Goal: Task Accomplishment & Management: Manage account settings

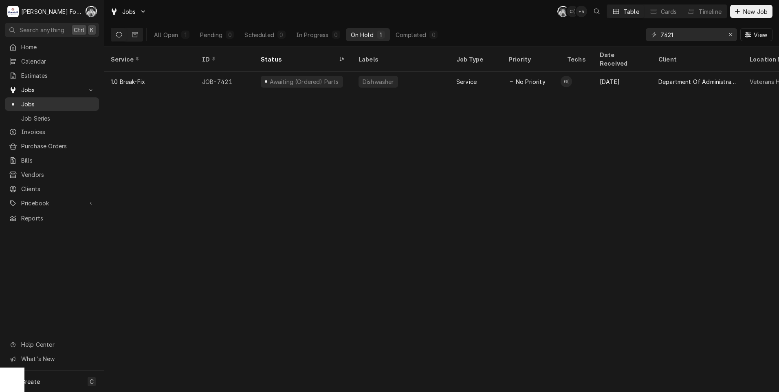
click at [36, 101] on span "Jobs" at bounding box center [58, 104] width 74 height 9
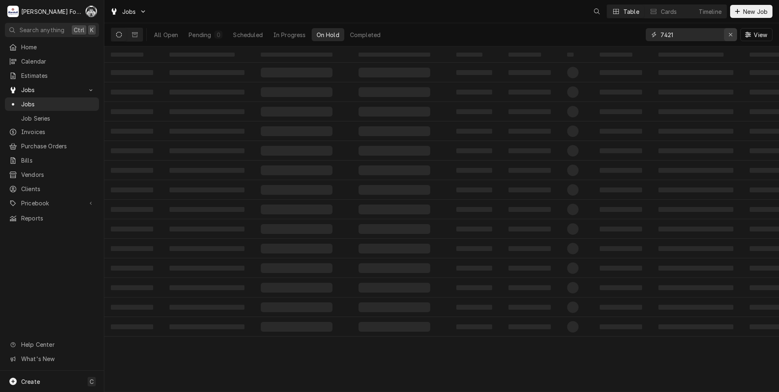
click at [731, 37] on icon "Erase input" at bounding box center [730, 35] width 4 height 6
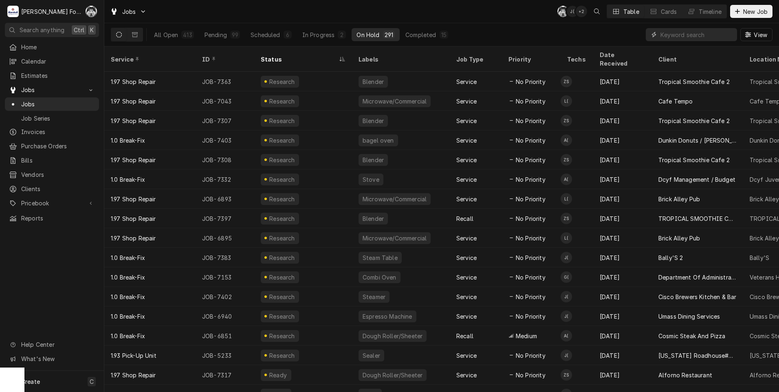
click at [689, 35] on input "Dynamic Content Wrapper" at bounding box center [696, 34] width 72 height 13
type input "NOT"
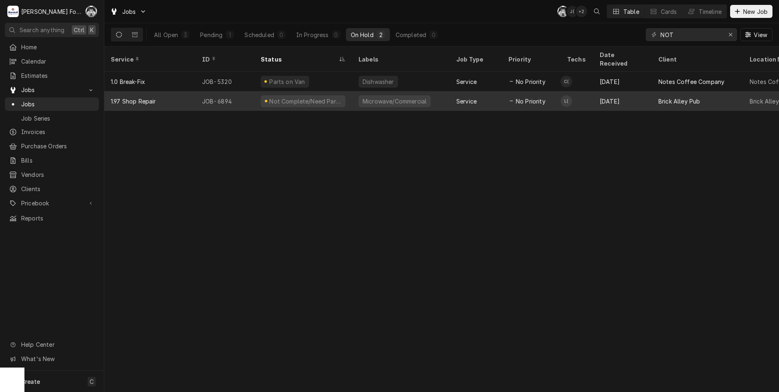
click at [266, 95] on div "Not Complete/Need Parts" at bounding box center [303, 101] width 85 height 12
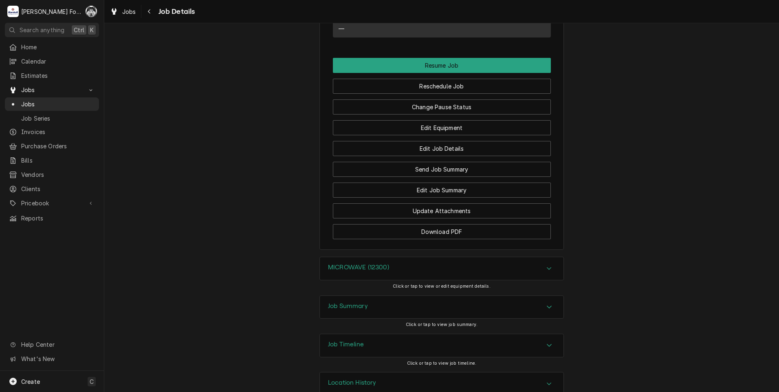
scroll to position [902, 0]
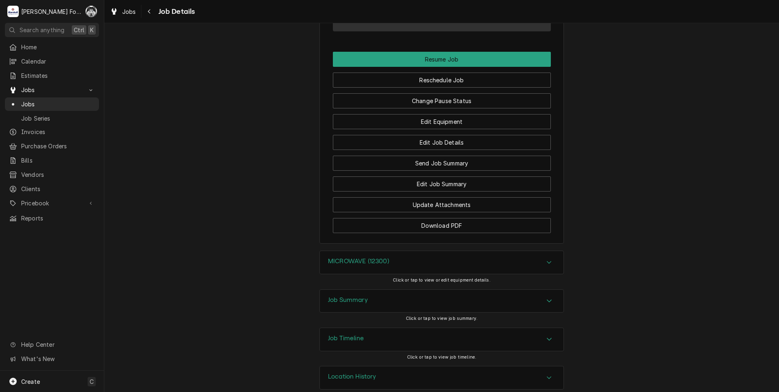
click at [368, 257] on div "MICROWAVE (12300)" at bounding box center [358, 262] width 61 height 10
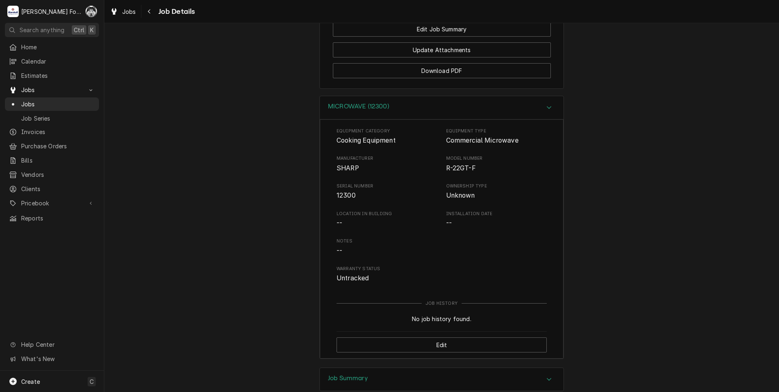
scroll to position [1106, 0]
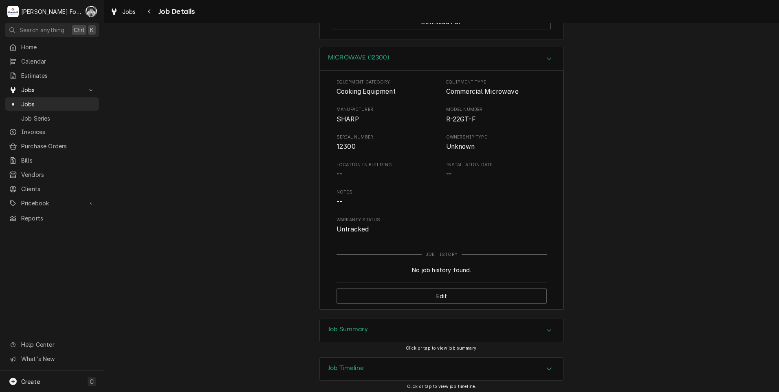
click at [337, 325] on h3 "Job Summary" at bounding box center [348, 329] width 40 height 8
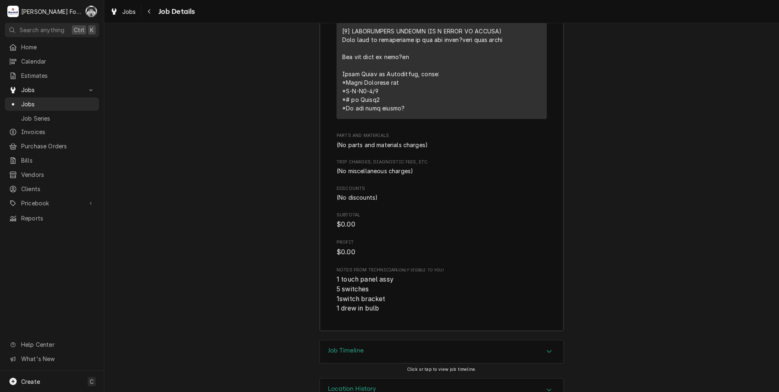
scroll to position [1752, 0]
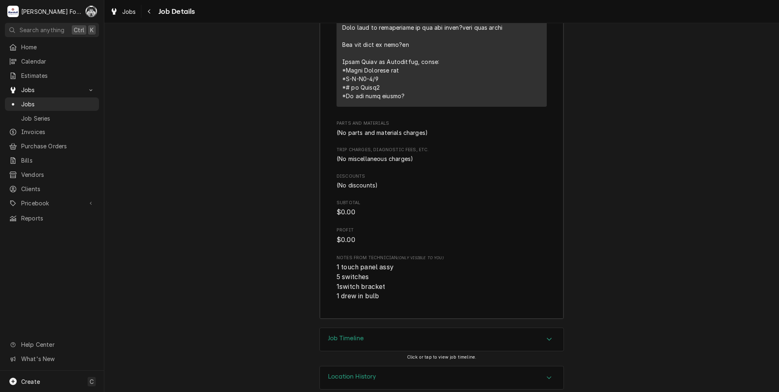
click at [382, 328] on div "Job Timeline" at bounding box center [441, 339] width 243 height 23
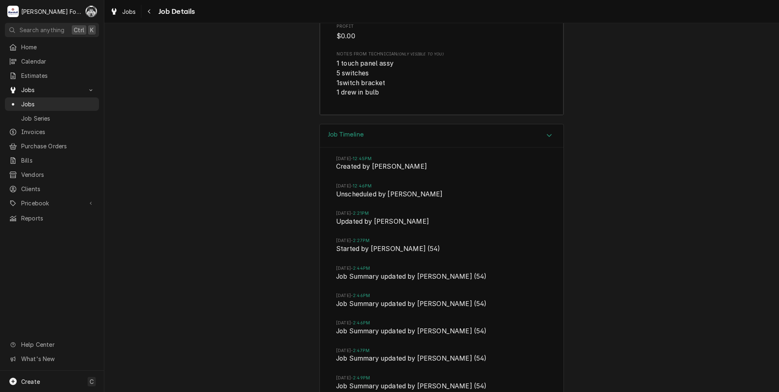
scroll to position [2023, 0]
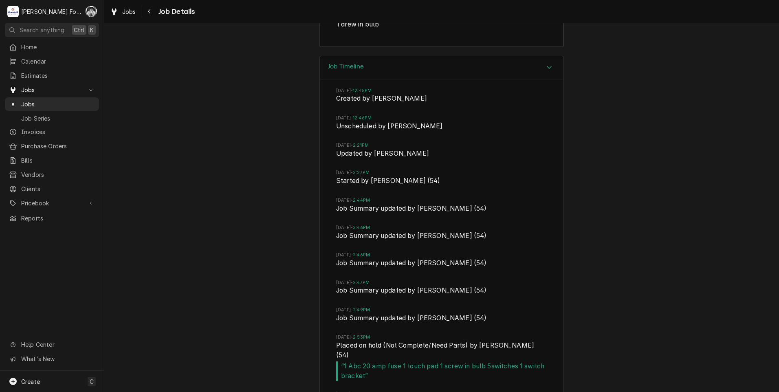
click at [119, 281] on div "Job Timeline Wed, Aug 13, 2025 - 12:45PM Created by Adam Testa Wed, Aug 13, 202…" at bounding box center [441, 250] width 674 height 389
click at [249, 79] on div "Job Timeline Wed, Aug 13, 2025 - 12:45PM Created by Adam Testa Wed, Aug 13, 202…" at bounding box center [441, 250] width 674 height 389
click at [13, 100] on div "Dynamic Content Wrapper" at bounding box center [13, 104] width 8 height 8
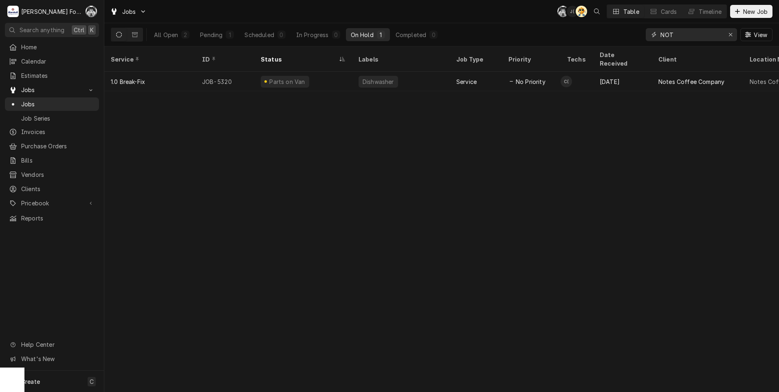
drag, startPoint x: 686, startPoint y: 34, endPoint x: 586, endPoint y: 46, distance: 101.7
click at [589, 46] on div "All Open 2 Pending 1 Scheduled 0 In Progress 0 On Hold 1 Completed 0 NOT View" at bounding box center [441, 34] width 674 height 23
type input "7073"
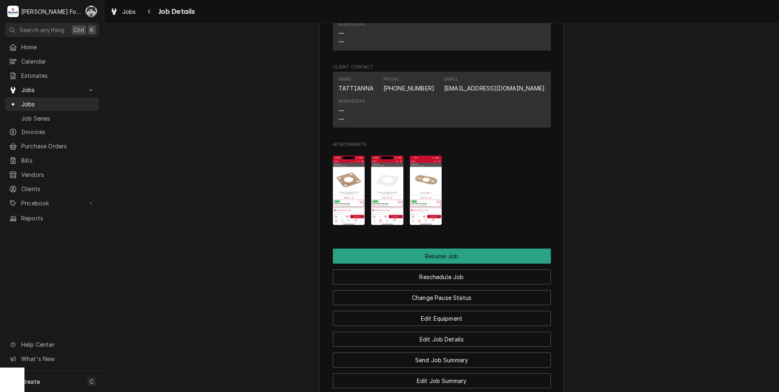
scroll to position [814, 0]
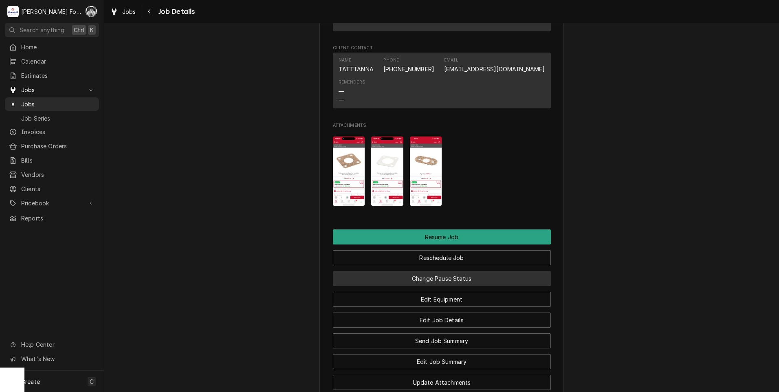
click at [440, 286] on button "Change Pause Status" at bounding box center [442, 278] width 218 height 15
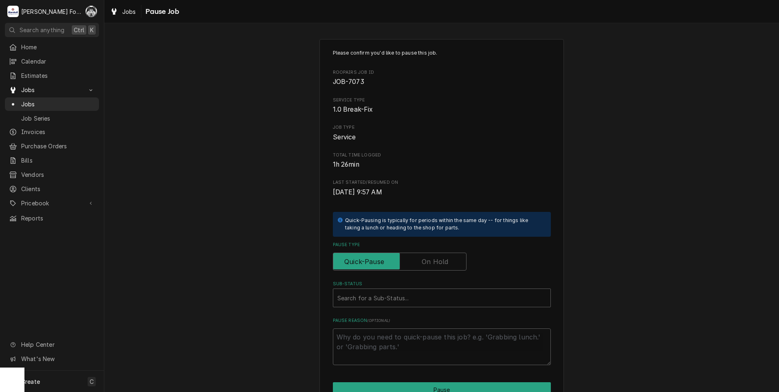
click at [426, 261] on label "Pause Type" at bounding box center [400, 261] width 134 height 18
click at [426, 261] on input "Pause Type" at bounding box center [399, 261] width 126 height 18
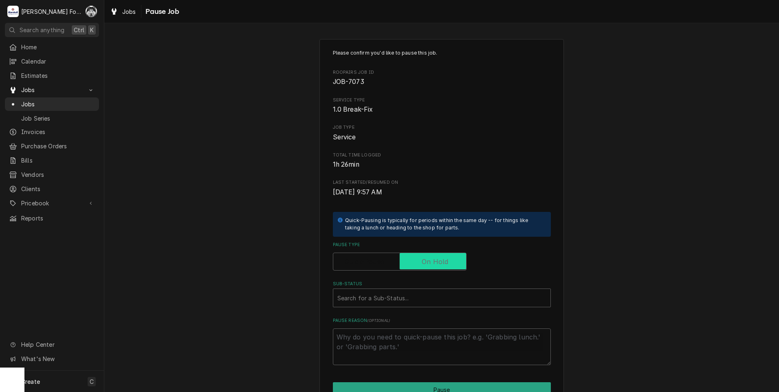
checkbox input "true"
click at [401, 298] on div "Sub-Status" at bounding box center [441, 297] width 209 height 15
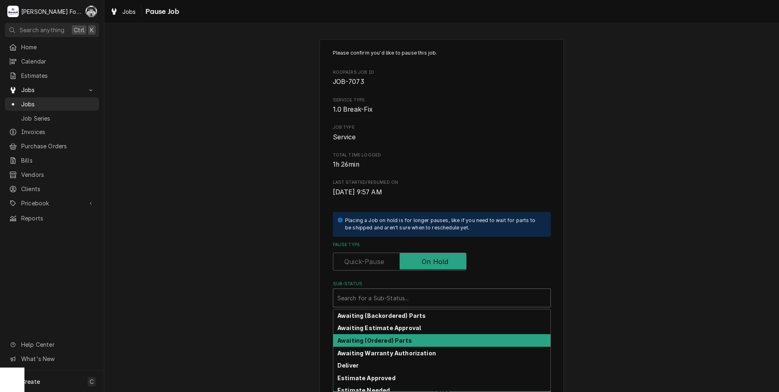
click at [393, 338] on strong "Awaiting (Ordered) Parts" at bounding box center [374, 340] width 75 height 7
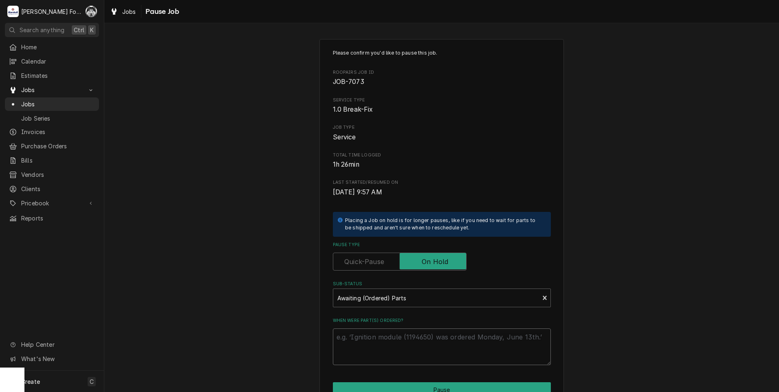
click at [382, 341] on textarea "When were part(s) ordered?" at bounding box center [442, 346] width 218 height 37
type textarea "x"
type textarea "9"
type textarea "x"
type textarea "9/"
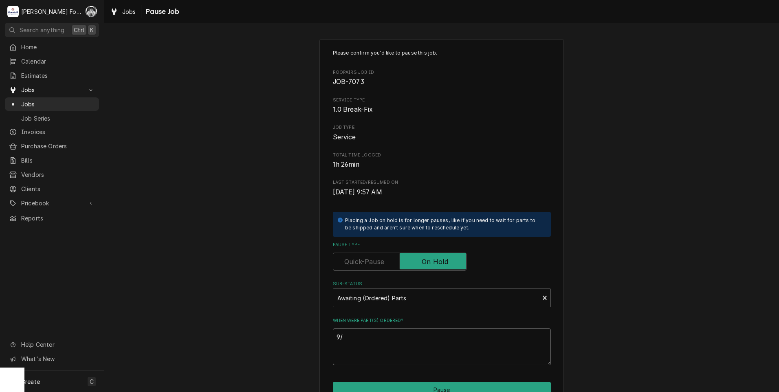
type textarea "x"
type textarea "9/1"
type textarea "x"
type textarea "9/16"
type textarea "x"
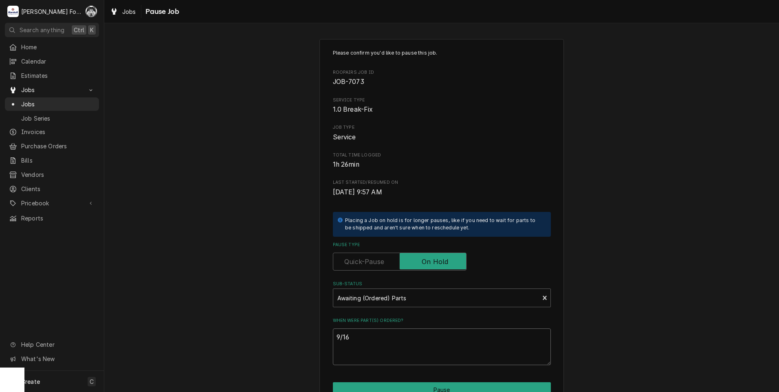
type textarea "9/16/"
type textarea "x"
type textarea "9/16/2"
type textarea "x"
type textarea "9/16/20"
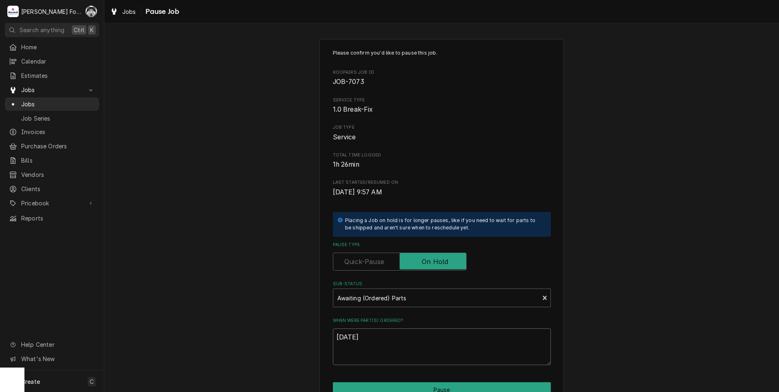
type textarea "x"
type textarea "9/16/202"
type textarea "x"
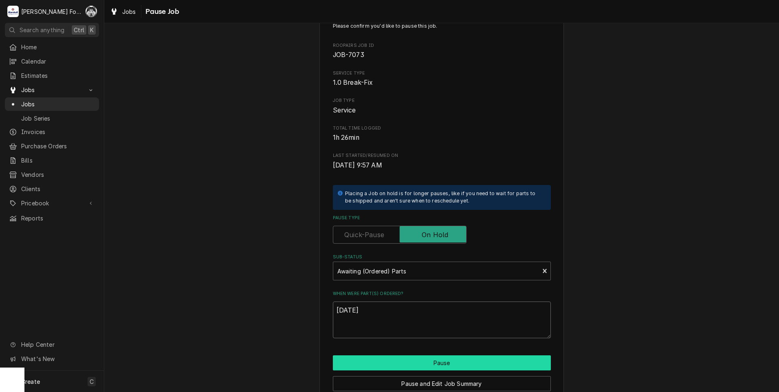
scroll to position [64, 0]
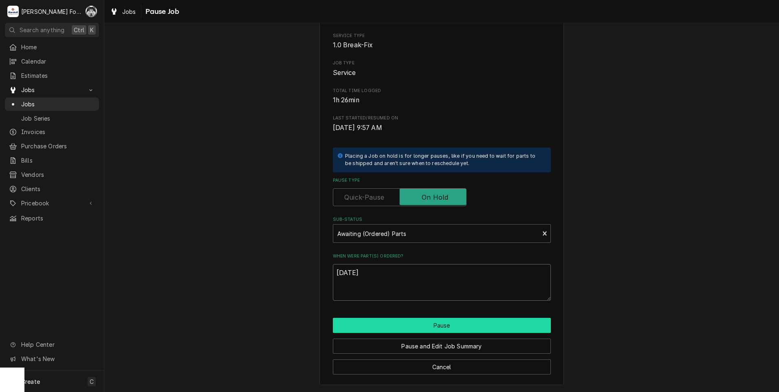
type textarea "9/16/2025"
click at [386, 324] on button "Pause" at bounding box center [442, 325] width 218 height 15
type textarea "x"
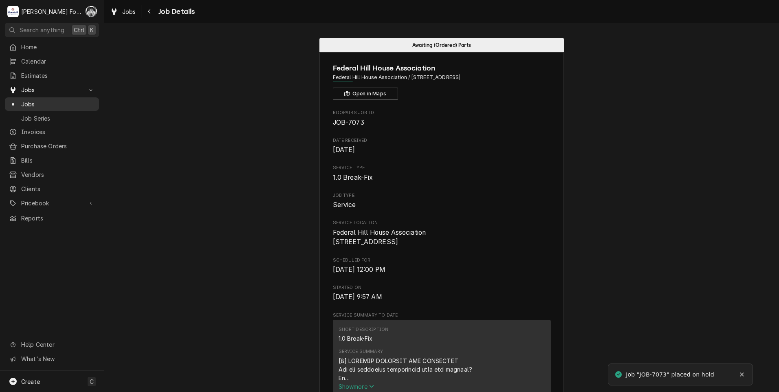
click at [33, 99] on div "Jobs" at bounding box center [52, 104] width 91 height 10
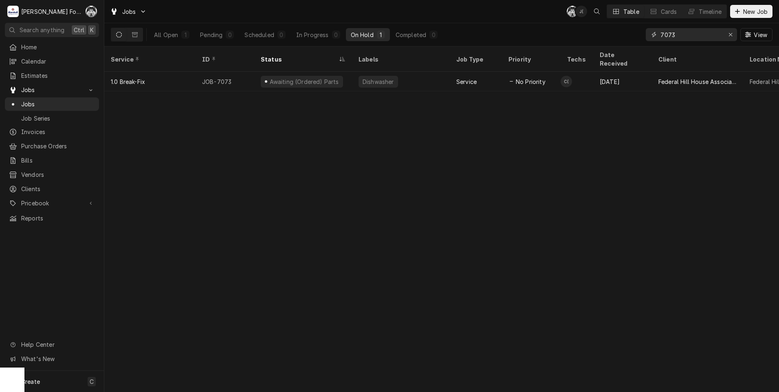
drag, startPoint x: 648, startPoint y: 42, endPoint x: 614, endPoint y: 46, distance: 34.0
click at [616, 48] on div "Jobs C( J( Table Cards Timeline New Job All Open 1 Pending 0 Scheduled 0 In Pro…" at bounding box center [441, 196] width 674 height 392
type input "7124"
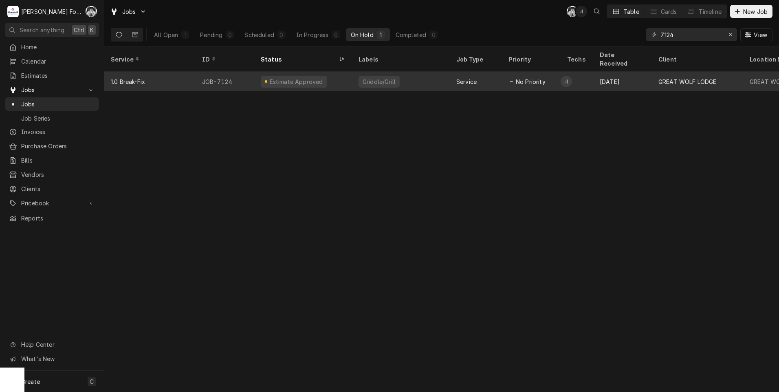
click at [387, 79] on div "Griddle/Grill" at bounding box center [401, 82] width 98 height 20
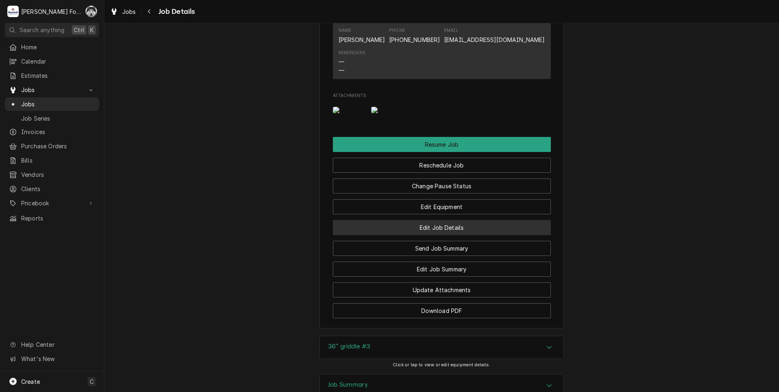
scroll to position [814, 0]
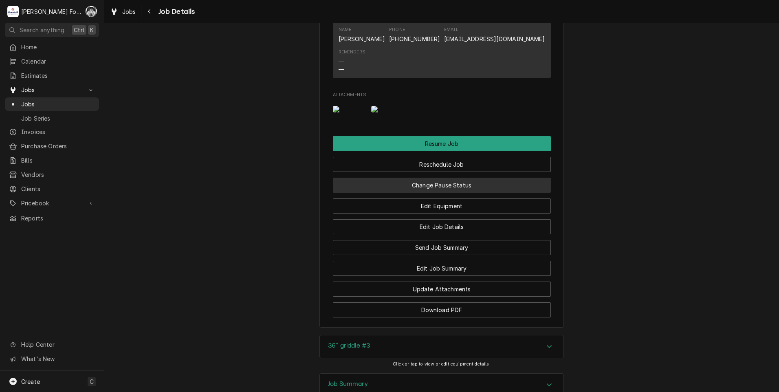
click at [421, 193] on button "Change Pause Status" at bounding box center [442, 185] width 218 height 15
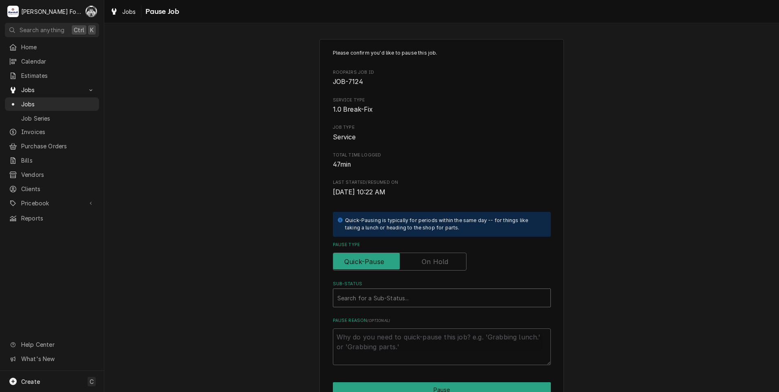
type textarea "x"
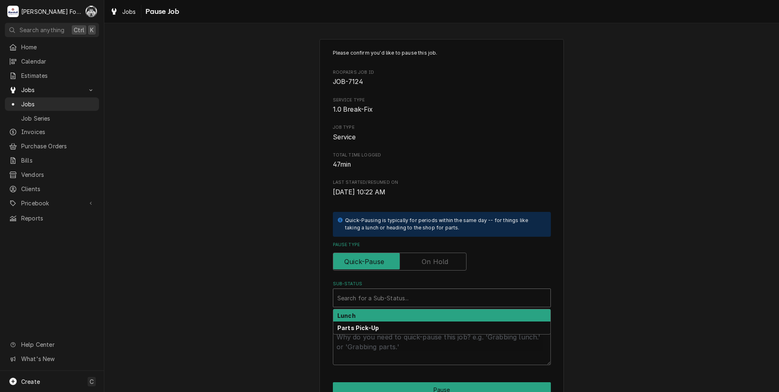
click at [417, 292] on div "Sub-Status" at bounding box center [441, 297] width 209 height 15
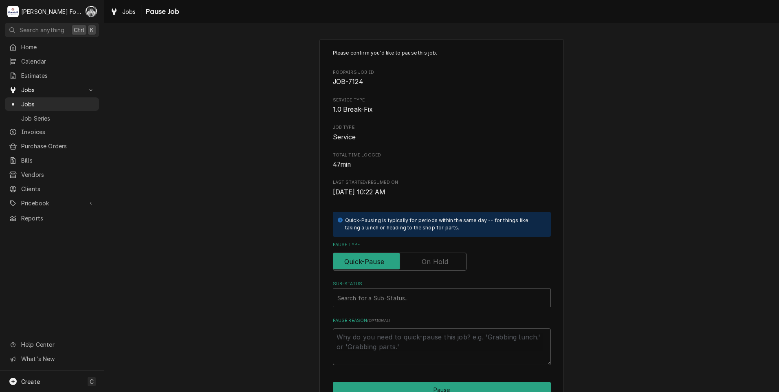
click at [423, 263] on label "Pause Type" at bounding box center [400, 261] width 134 height 18
click at [423, 263] on input "Pause Type" at bounding box center [399, 261] width 126 height 18
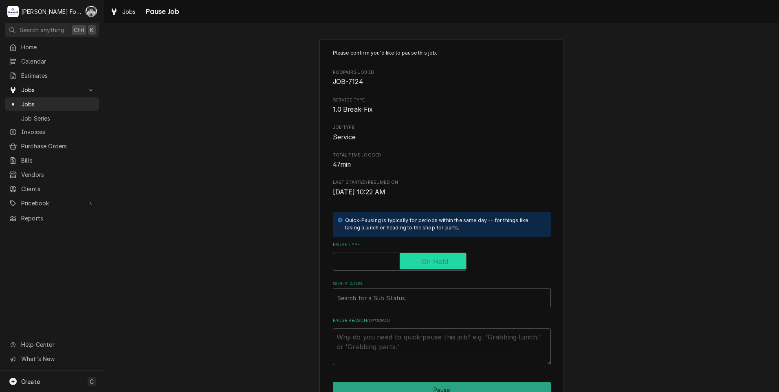
checkbox input "true"
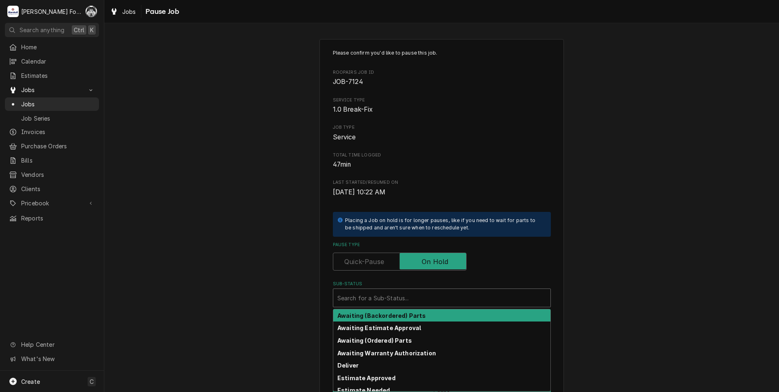
click at [409, 305] on div "Sub-Status" at bounding box center [441, 297] width 209 height 15
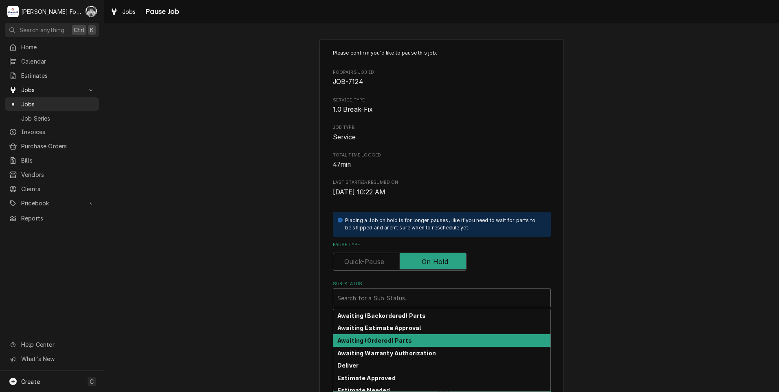
click at [377, 335] on div "Awaiting (Ordered) Parts" at bounding box center [441, 340] width 217 height 13
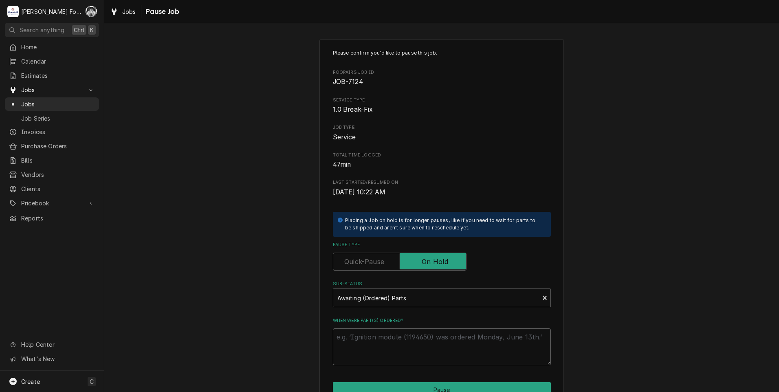
click at [368, 340] on textarea "When were part(s) ordered?" at bounding box center [442, 346] width 218 height 37
type textarea "x"
type textarea "9"
type textarea "x"
type textarea "9/"
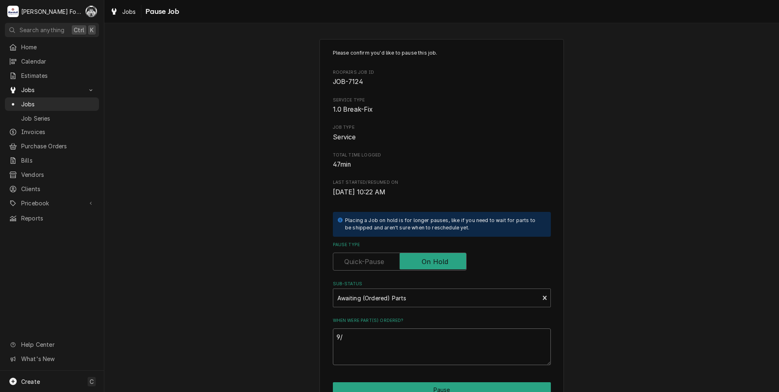
type textarea "x"
type textarea "9/1"
type textarea "x"
type textarea "9/16"
type textarea "x"
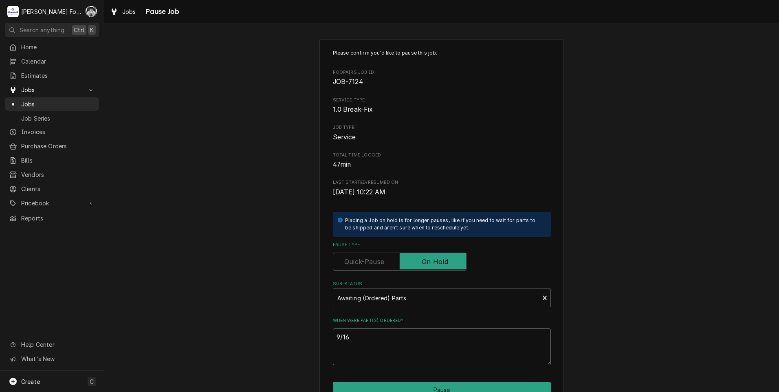
type textarea "9/16/"
type textarea "x"
type textarea "9/16/2"
type textarea "x"
type textarea "9/16/20"
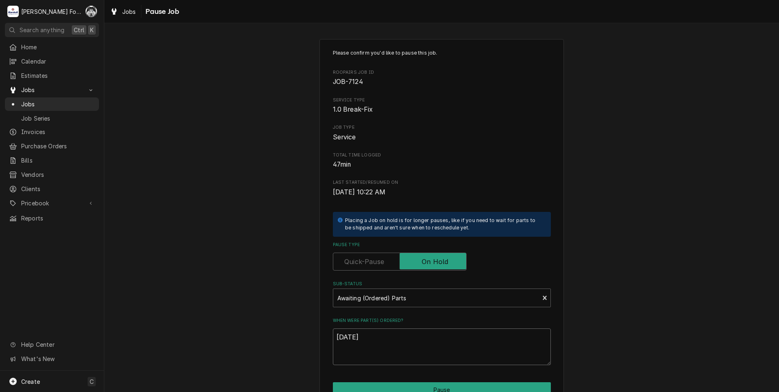
type textarea "x"
type textarea "9/16/202"
type textarea "x"
type textarea "[DATE]"
click at [413, 386] on button "Pause" at bounding box center [442, 389] width 218 height 15
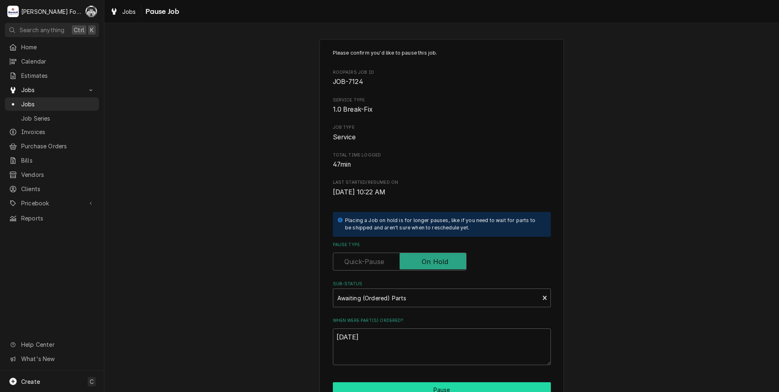
type textarea "x"
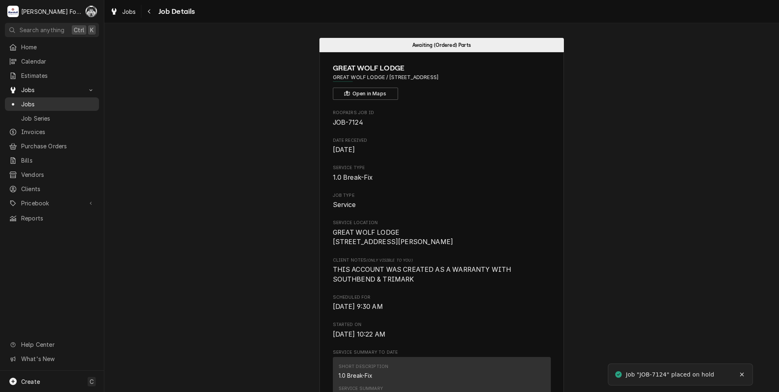
click at [24, 101] on span "Jobs" at bounding box center [58, 104] width 74 height 9
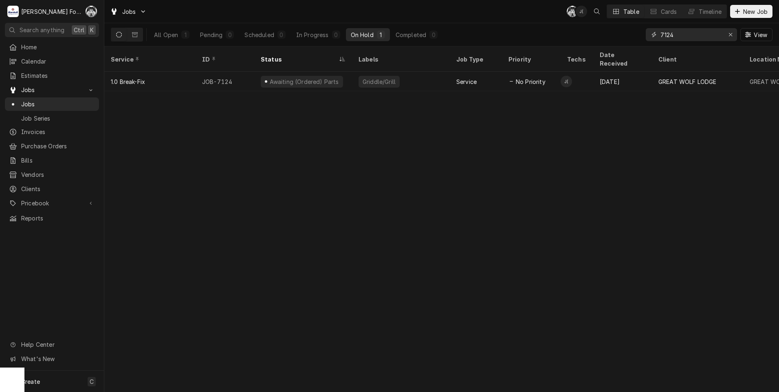
drag, startPoint x: 682, startPoint y: 39, endPoint x: 624, endPoint y: 43, distance: 57.6
click at [624, 43] on div "All Open 1 Pending 0 Scheduled 0 In Progress 0 On Hold 1 Completed 0 7124 View" at bounding box center [441, 34] width 661 height 23
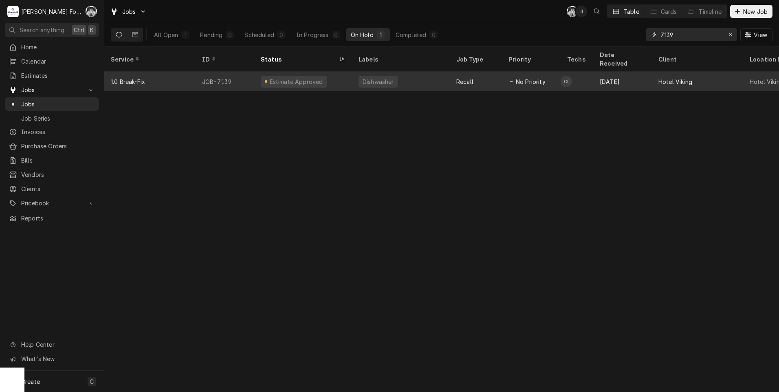
type input "7139"
click at [353, 72] on div "Dishwasher" at bounding box center [401, 82] width 98 height 20
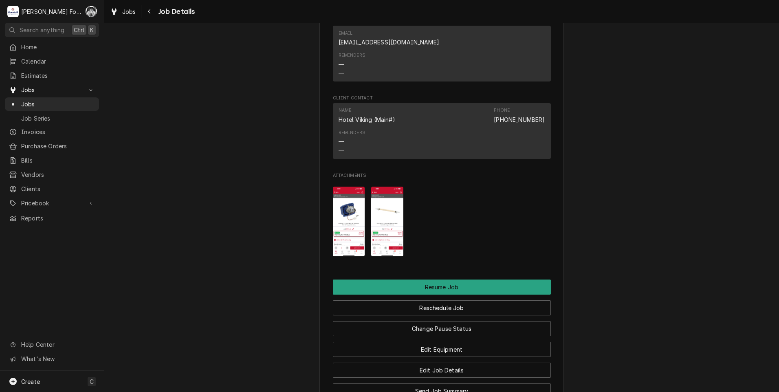
scroll to position [950, 0]
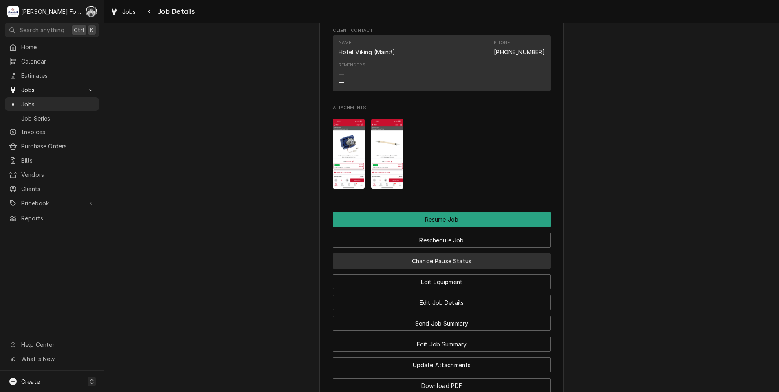
click at [439, 268] on button "Change Pause Status" at bounding box center [442, 260] width 218 height 15
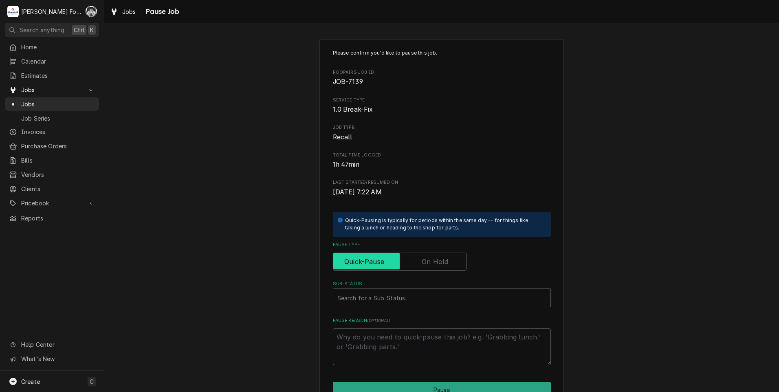
drag, startPoint x: 415, startPoint y: 253, endPoint x: 414, endPoint y: 260, distance: 7.0
click at [414, 254] on input "Pause Type" at bounding box center [399, 261] width 126 height 18
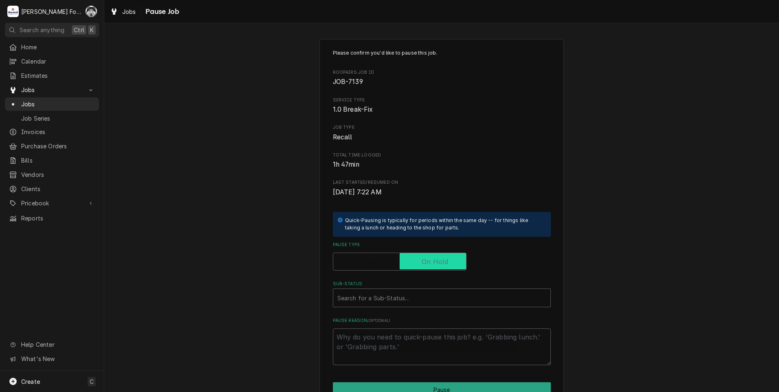
checkbox input "true"
click at [389, 300] on div "Sub-Status" at bounding box center [441, 297] width 209 height 15
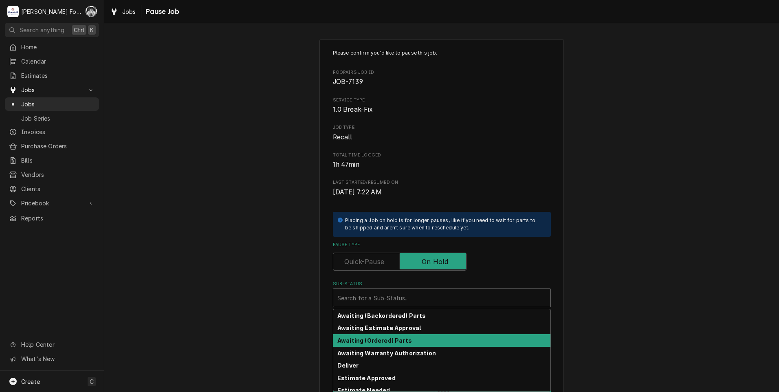
click at [365, 341] on strong "Awaiting (Ordered) Parts" at bounding box center [374, 340] width 75 height 7
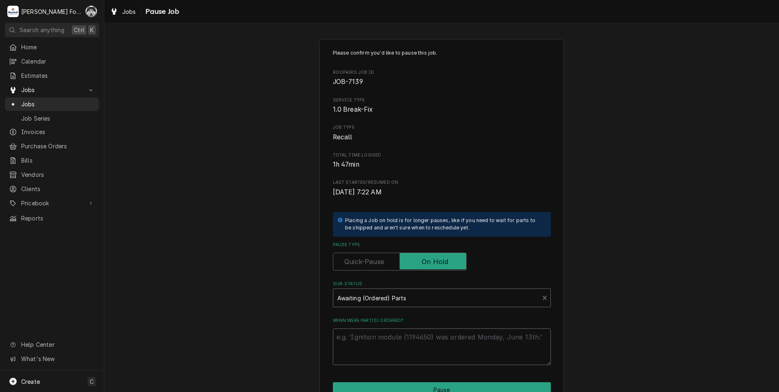
click at [364, 338] on textarea "When were part(s) ordered?" at bounding box center [442, 346] width 218 height 37
drag, startPoint x: 362, startPoint y: 339, endPoint x: 345, endPoint y: 339, distance: 16.3
click at [345, 339] on textarea "When were part(s) ordered?" at bounding box center [442, 346] width 218 height 37
type textarea "x"
type textarea "9"
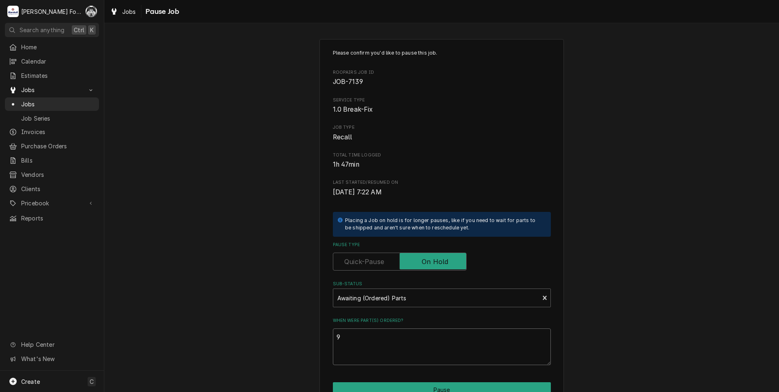
type textarea "x"
type textarea "9/"
type textarea "x"
type textarea "9/1"
type textarea "x"
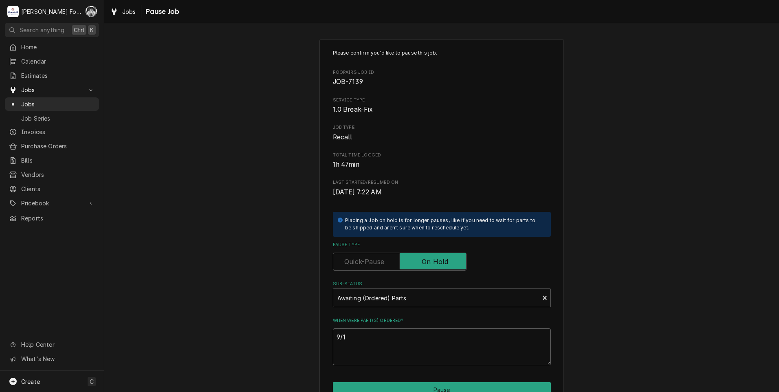
type textarea "9/16"
type textarea "x"
type textarea "9/16/"
type textarea "x"
type textarea "9/16/2"
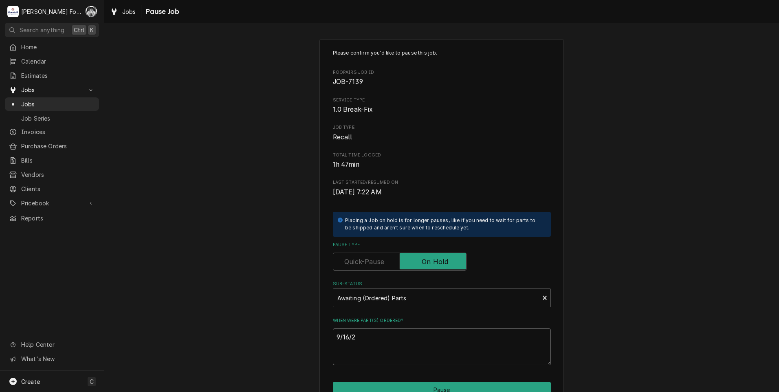
type textarea "x"
type textarea "9/16/20"
type textarea "x"
type textarea "9/16/202"
type textarea "x"
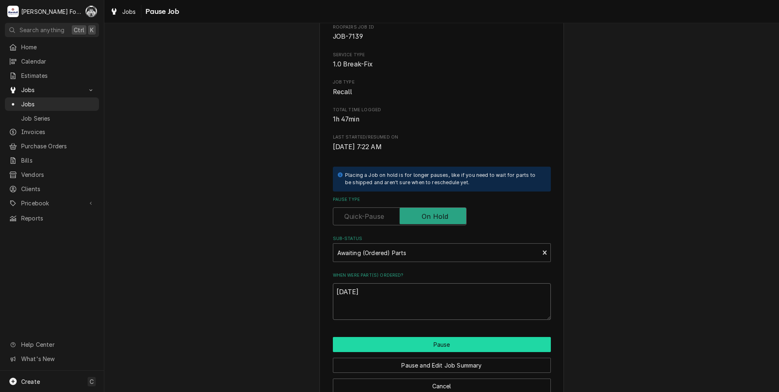
scroll to position [64, 0]
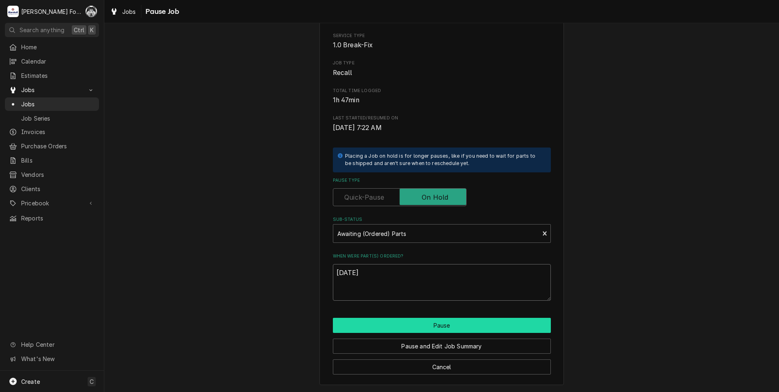
type textarea "9/16/2025"
click at [402, 324] on button "Pause" at bounding box center [442, 325] width 218 height 15
type textarea "x"
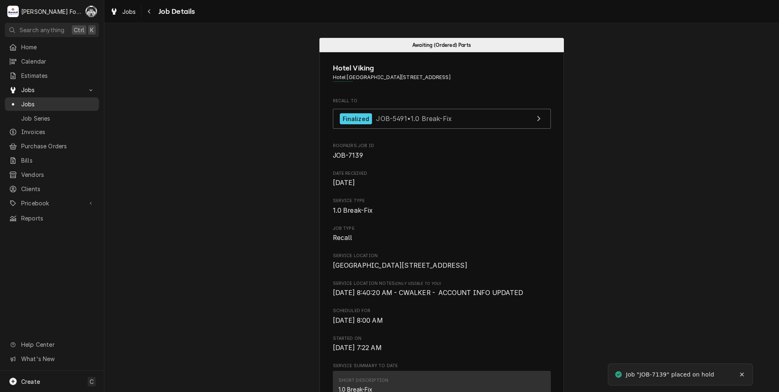
click at [27, 100] on span "Jobs" at bounding box center [58, 104] width 74 height 9
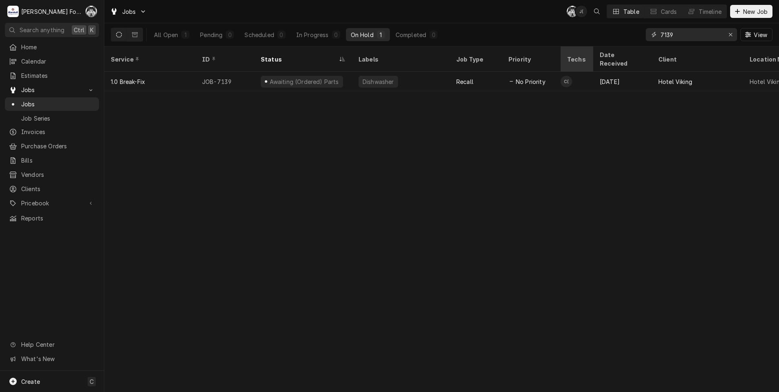
drag, startPoint x: 691, startPoint y: 38, endPoint x: 587, endPoint y: 53, distance: 105.3
click at [592, 55] on div "Jobs C( J( Table Cards Timeline New Job All Open 1 Pending 0 Scheduled 0 In Pro…" at bounding box center [441, 196] width 674 height 392
type input "7321"
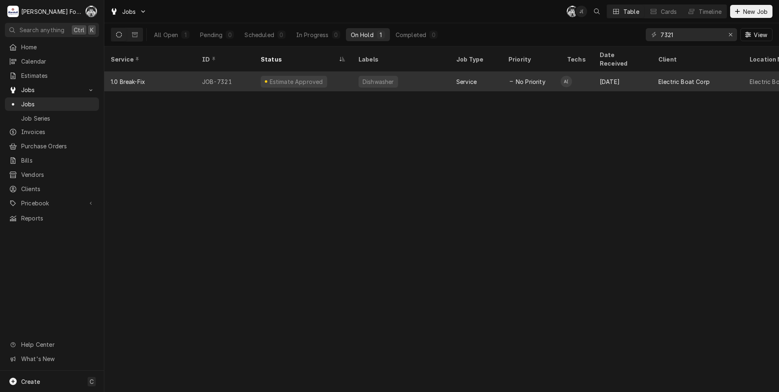
click at [383, 77] on div "Dishwasher" at bounding box center [378, 81] width 33 height 9
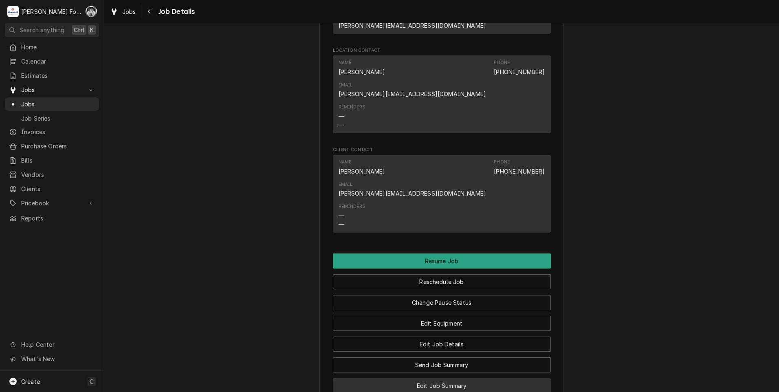
scroll to position [1357, 0]
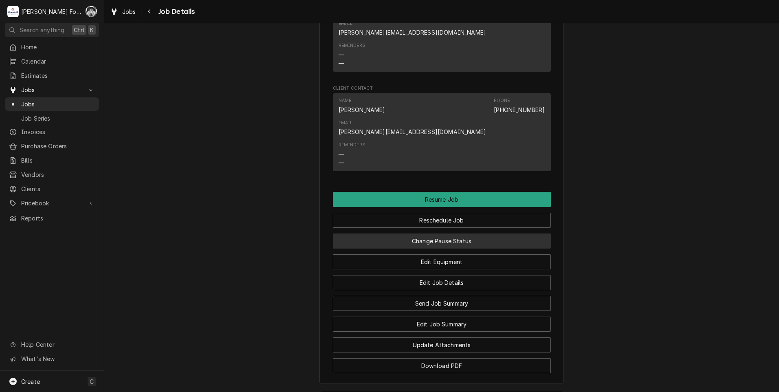
click at [427, 233] on button "Change Pause Status" at bounding box center [442, 240] width 218 height 15
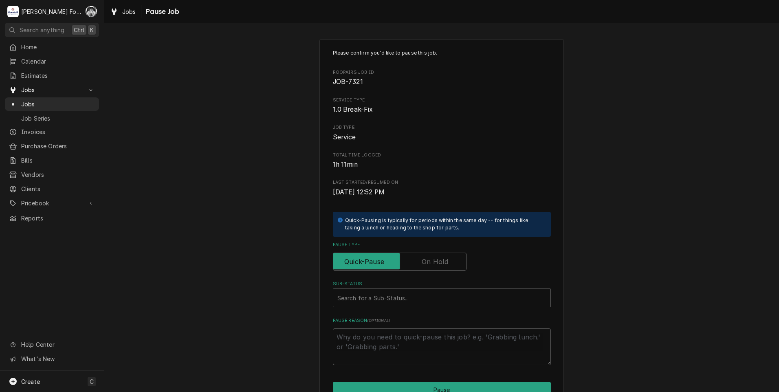
click at [443, 261] on label "Pause Type" at bounding box center [400, 261] width 134 height 18
click at [443, 261] on input "Pause Type" at bounding box center [399, 261] width 126 height 18
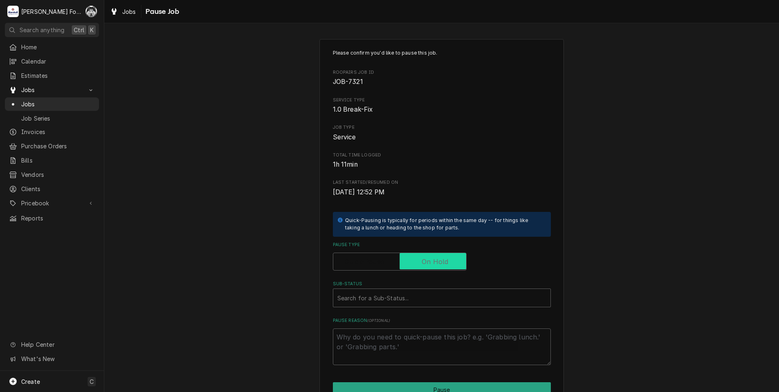
checkbox input "true"
click at [424, 303] on div "Sub-Status" at bounding box center [441, 297] width 209 height 15
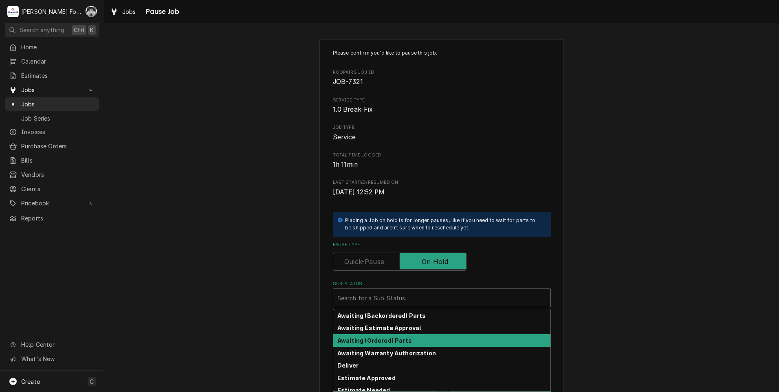
click at [393, 338] on strong "Awaiting (Ordered) Parts" at bounding box center [374, 340] width 75 height 7
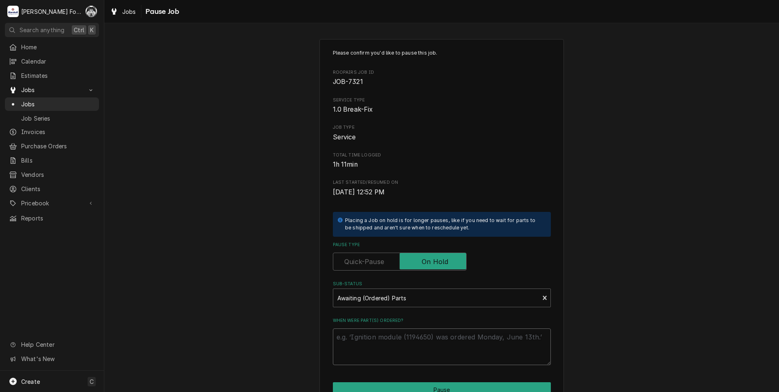
click at [386, 339] on textarea "When were part(s) ordered?" at bounding box center [442, 346] width 218 height 37
type textarea "x"
type textarea "9"
type textarea "x"
type textarea "9/"
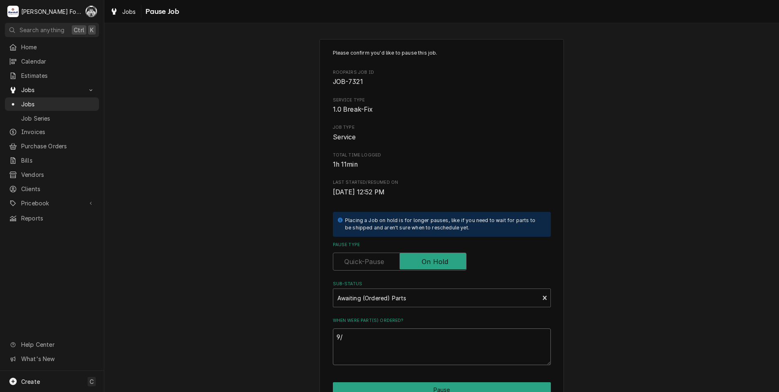
type textarea "x"
type textarea "9/1"
type textarea "x"
type textarea "9/16"
type textarea "x"
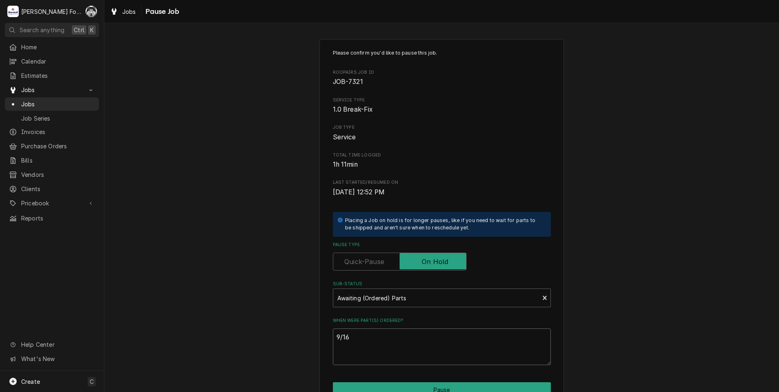
type textarea "9/16/"
type textarea "x"
type textarea "9/16/2"
type textarea "x"
type textarea "9/16/20"
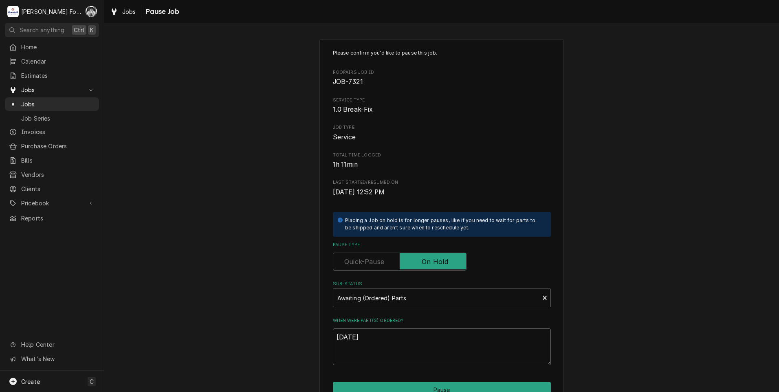
type textarea "x"
type textarea "9/16/202"
type textarea "x"
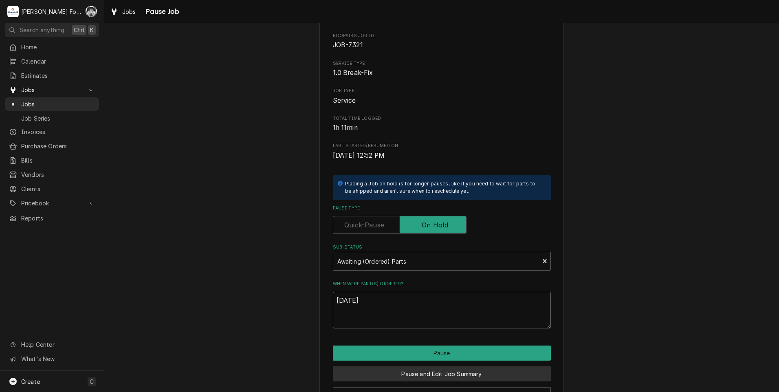
scroll to position [64, 0]
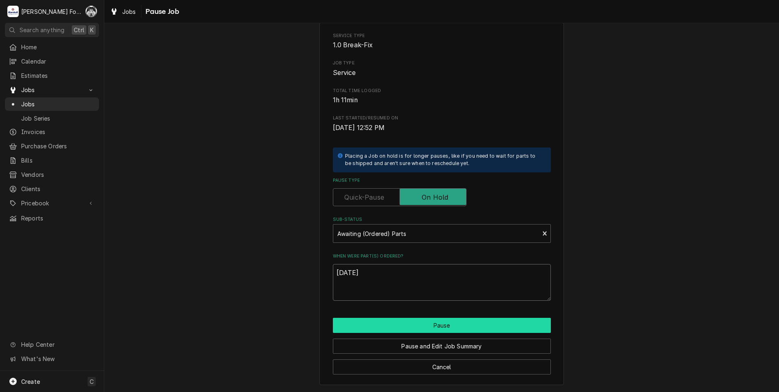
type textarea "9/16/2025"
click at [425, 323] on button "Pause" at bounding box center [442, 325] width 218 height 15
type textarea "x"
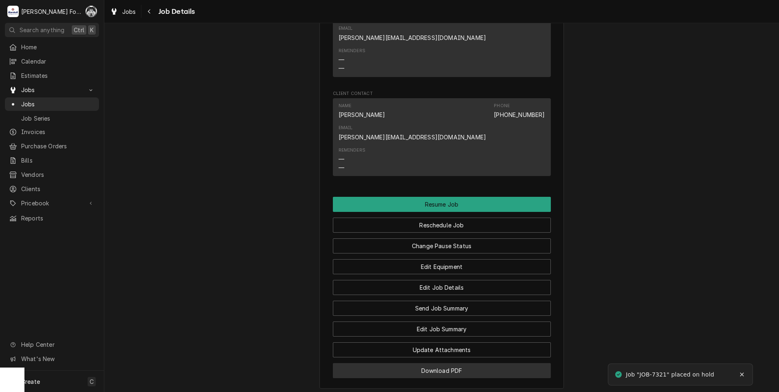
scroll to position [1357, 0]
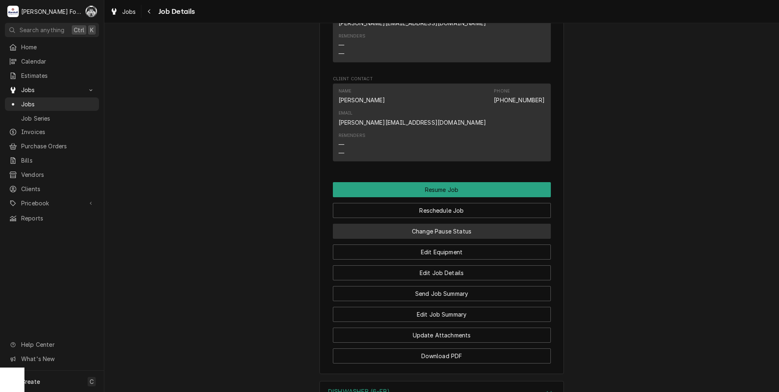
click at [429, 224] on button "Change Pause Status" at bounding box center [442, 231] width 218 height 15
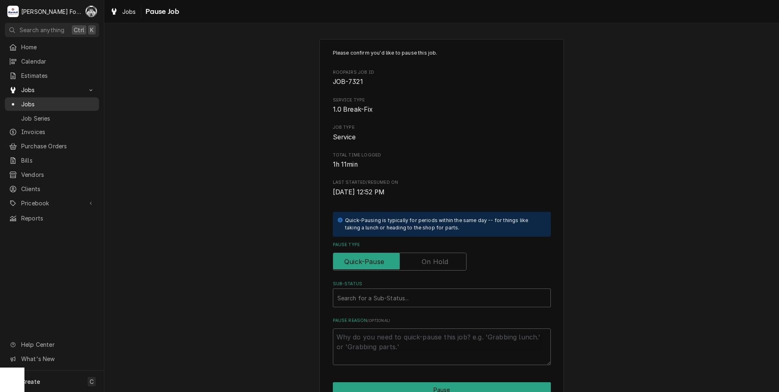
click at [23, 101] on span "Jobs" at bounding box center [58, 104] width 74 height 9
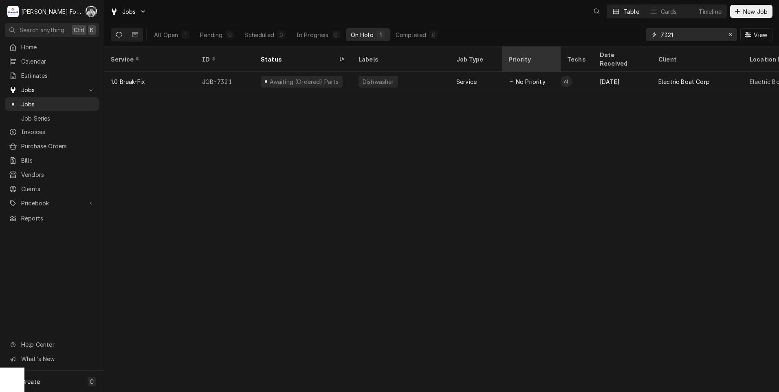
drag, startPoint x: 682, startPoint y: 37, endPoint x: 548, endPoint y: 49, distance: 134.9
click at [548, 49] on div "Jobs Table Cards Timeline New Job All Open 1 Pending 0 Scheduled 0 In Progress …" at bounding box center [441, 196] width 674 height 392
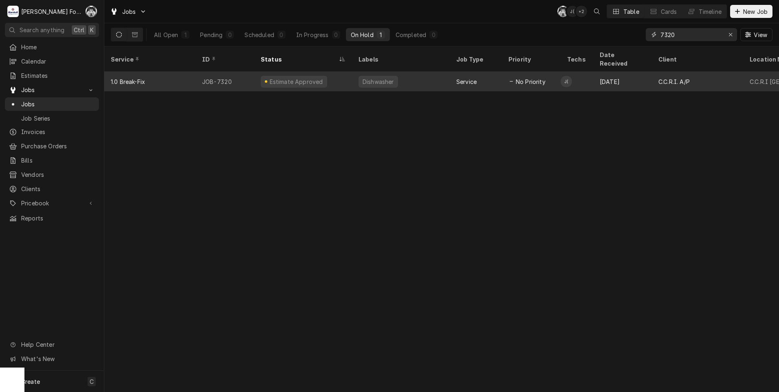
type input "7320"
click at [370, 77] on div "Dishwasher" at bounding box center [378, 81] width 33 height 9
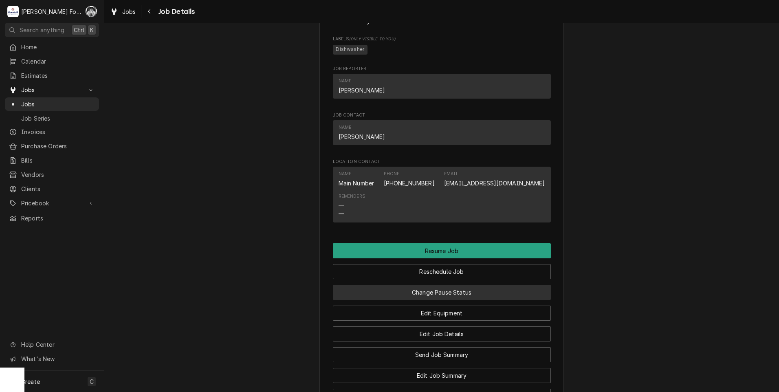
scroll to position [950, 0]
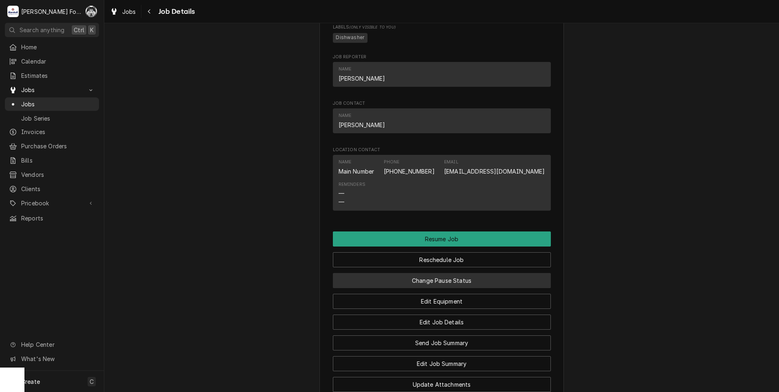
click at [433, 288] on button "Change Pause Status" at bounding box center [442, 280] width 218 height 15
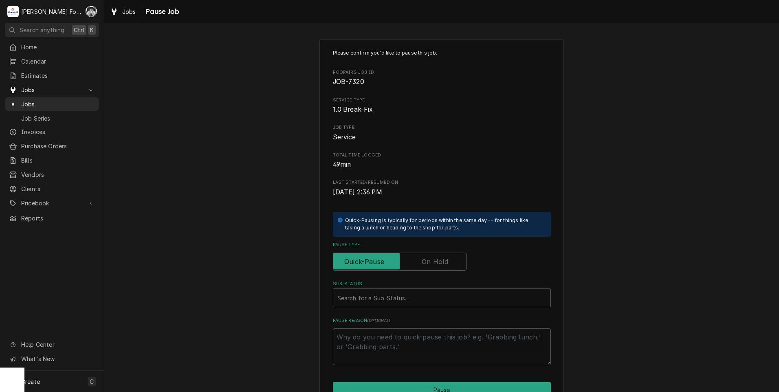
click at [430, 265] on label "Pause Type" at bounding box center [400, 261] width 134 height 18
click at [430, 265] on input "Pause Type" at bounding box center [399, 261] width 126 height 18
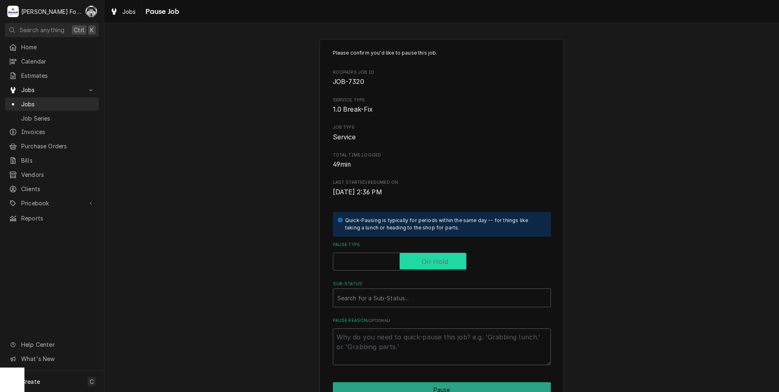
checkbox input "true"
click at [393, 306] on div "Search for a Sub-Status..." at bounding box center [442, 297] width 218 height 19
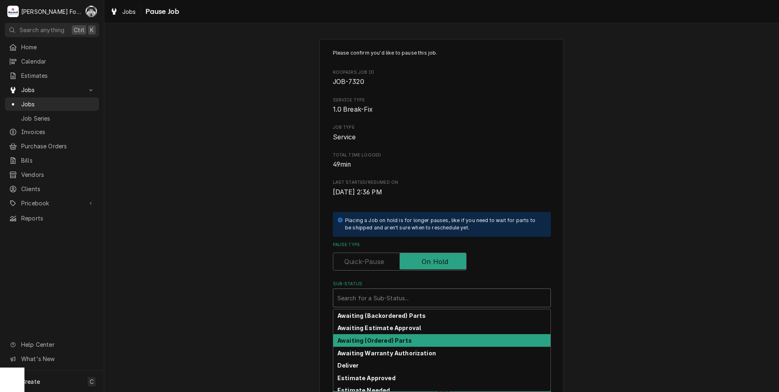
click at [387, 341] on strong "Awaiting (Ordered) Parts" at bounding box center [374, 340] width 75 height 7
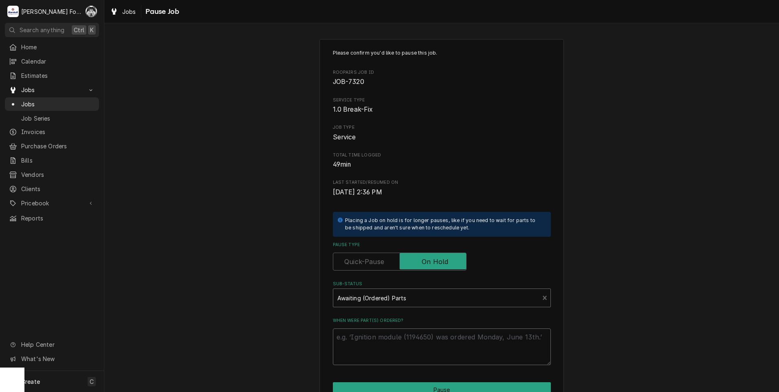
click at [390, 336] on textarea "When were part(s) ordered?" at bounding box center [442, 346] width 218 height 37
drag, startPoint x: 389, startPoint y: 336, endPoint x: 368, endPoint y: 340, distance: 21.2
click at [368, 340] on textarea "When were part(s) ordered?" at bounding box center [442, 346] width 218 height 37
type textarea "x"
type textarea "9"
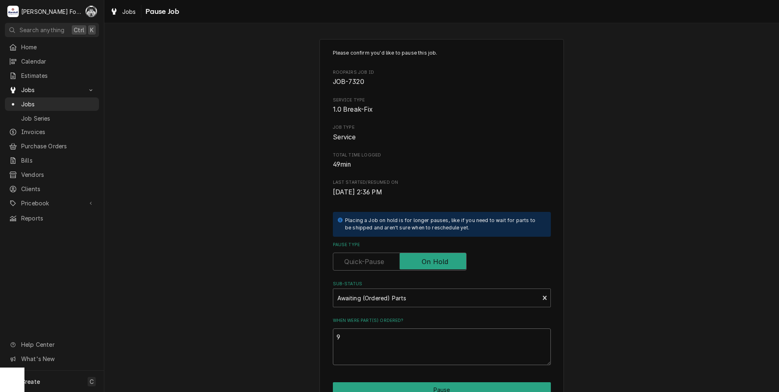
type textarea "x"
type textarea "9/"
type textarea "x"
type textarea "9/1"
type textarea "x"
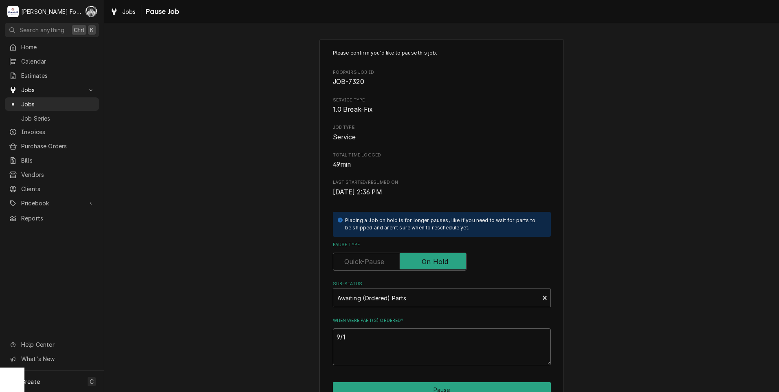
type textarea "9/16"
type textarea "x"
type textarea "9/16/"
type textarea "x"
type textarea "9/16/2"
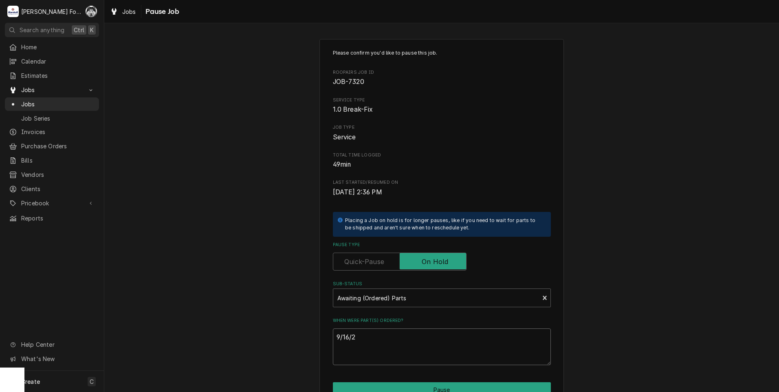
type textarea "x"
type textarea "9/16/20"
type textarea "x"
type textarea "9/16/202"
type textarea "x"
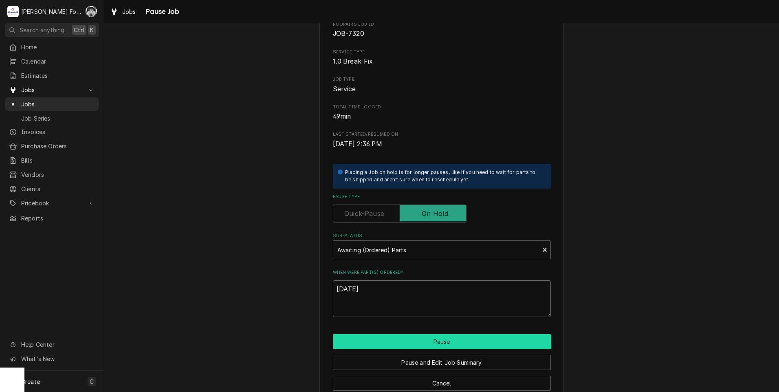
scroll to position [64, 0]
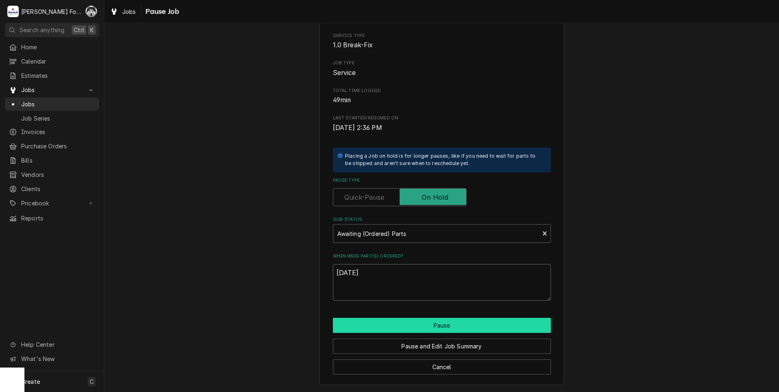
type textarea "9/16/2025"
click at [386, 324] on button "Pause" at bounding box center [442, 325] width 218 height 15
type textarea "x"
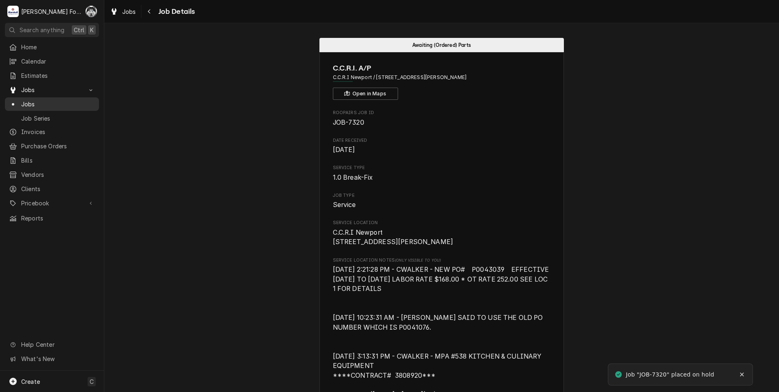
click at [21, 100] on span "Jobs" at bounding box center [58, 104] width 74 height 9
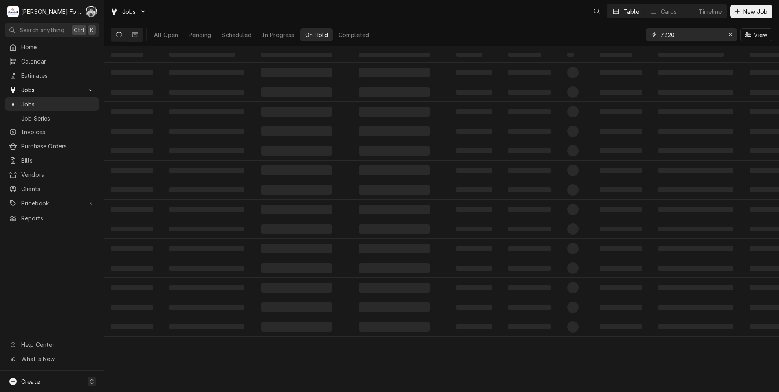
click at [610, 48] on div "Jobs Table Cards Timeline New Job All Open Pending Scheduled In Progress On Hol…" at bounding box center [441, 196] width 674 height 392
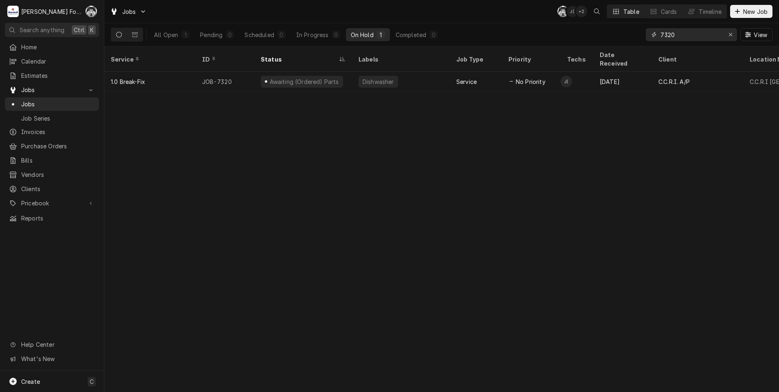
type input "7"
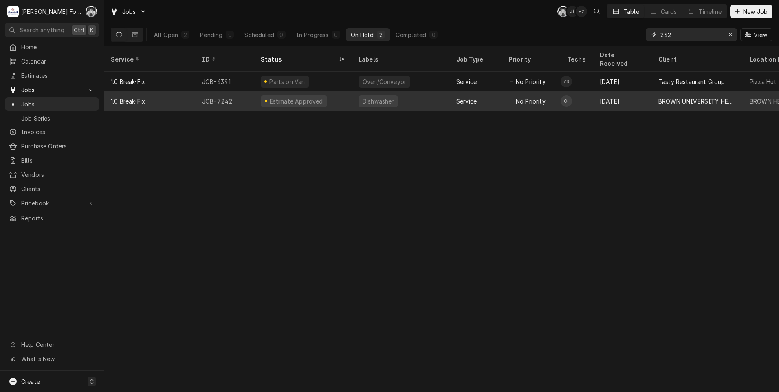
type input "242"
click at [321, 94] on div "Estimate Approved" at bounding box center [303, 101] width 98 height 20
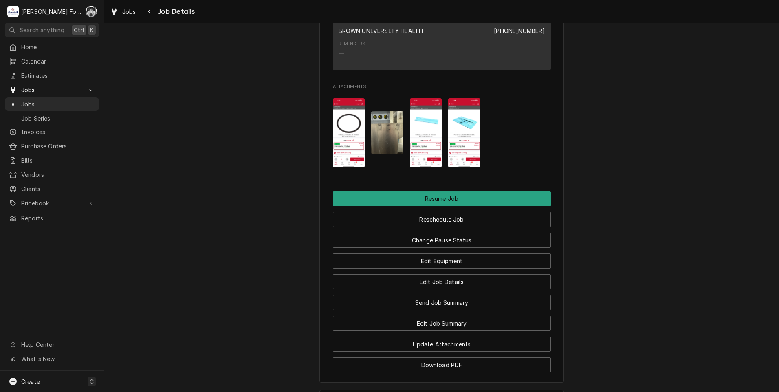
scroll to position [950, 0]
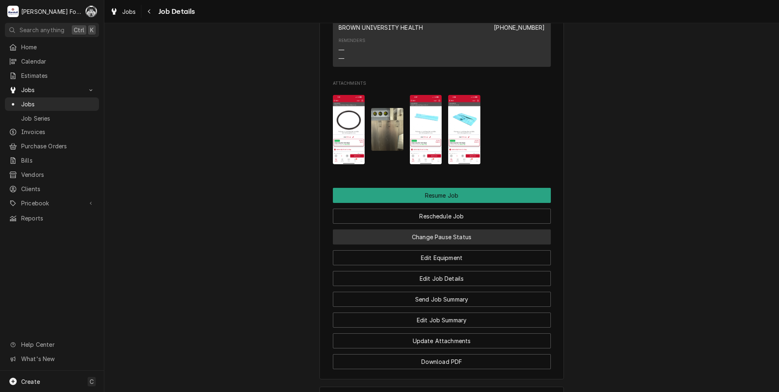
click at [411, 229] on button "Change Pause Status" at bounding box center [442, 236] width 218 height 15
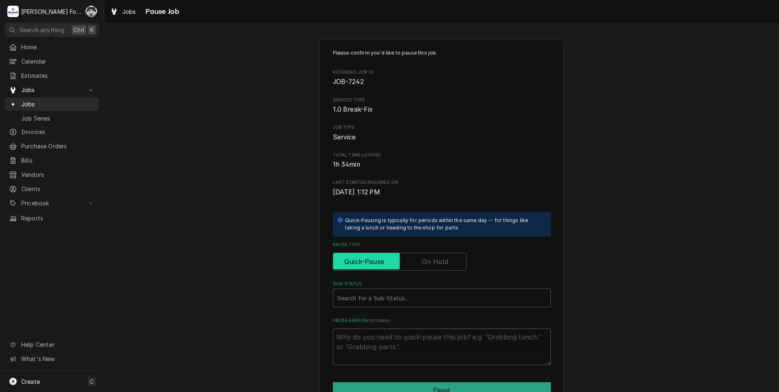
click at [419, 257] on input "Pause Type" at bounding box center [399, 261] width 126 height 18
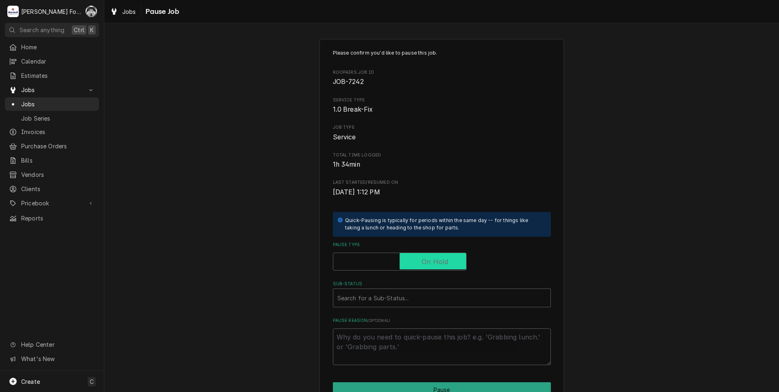
checkbox input "true"
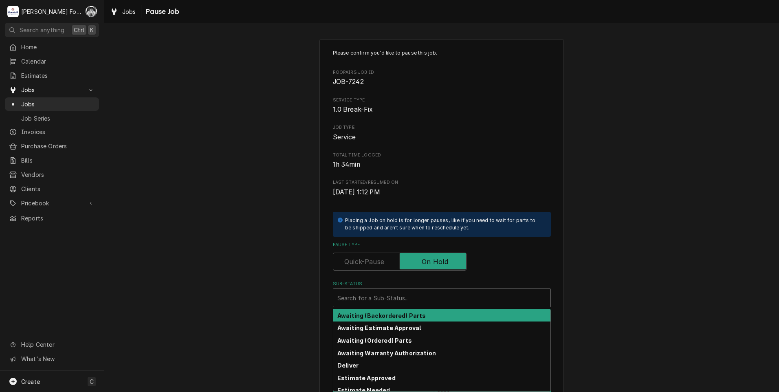
click at [383, 300] on div "Sub-Status" at bounding box center [441, 297] width 209 height 15
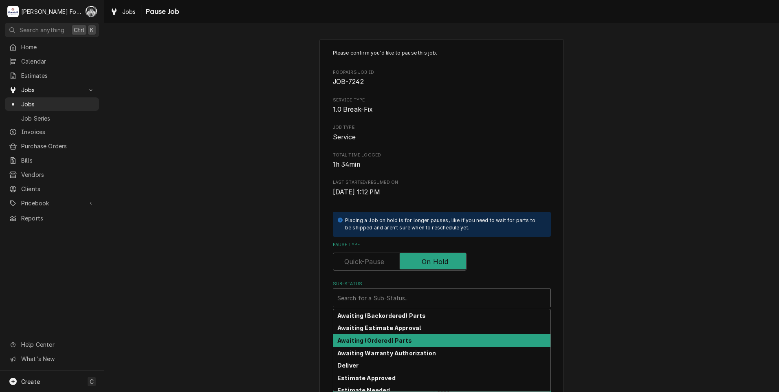
click at [376, 340] on strong "Awaiting (Ordered) Parts" at bounding box center [374, 340] width 75 height 7
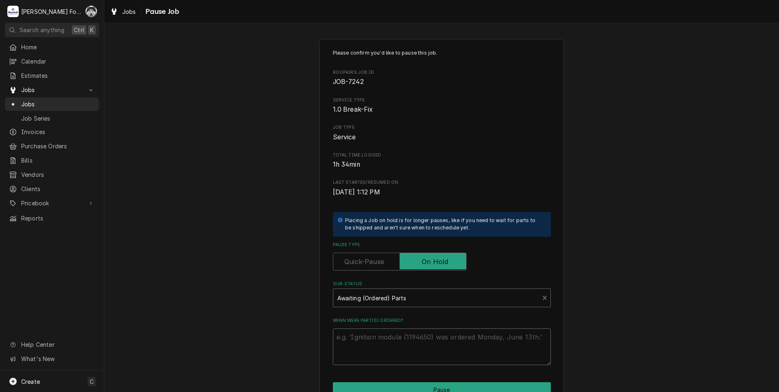
click at [370, 341] on textarea "When were part(s) ordered?" at bounding box center [442, 346] width 218 height 37
click at [390, 341] on textarea "When were part(s) ordered?" at bounding box center [442, 346] width 218 height 37
type textarea "x"
type textarea "9"
type textarea "x"
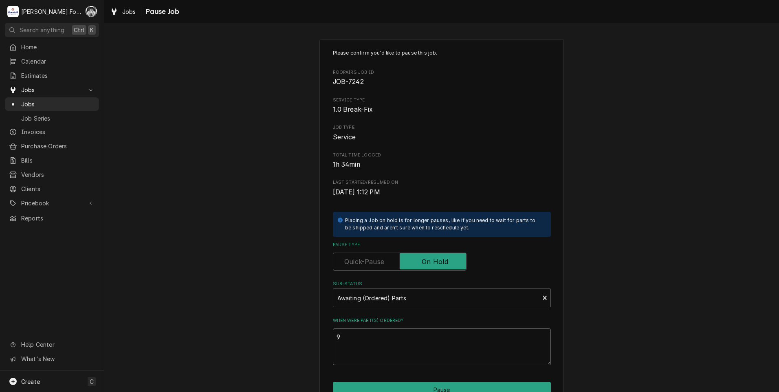
type textarea "9/"
type textarea "x"
type textarea "9/1"
type textarea "x"
type textarea "9/16"
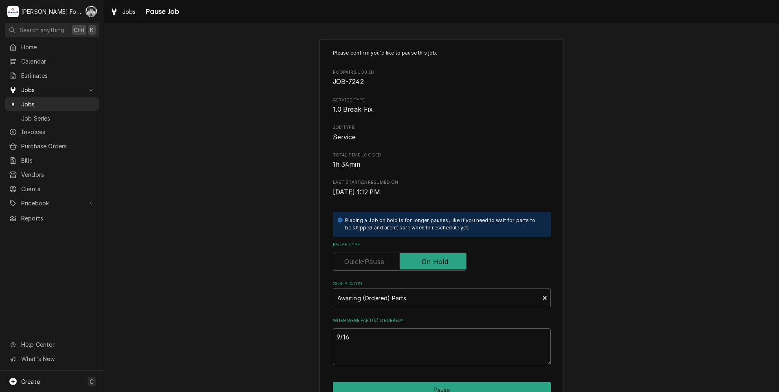
type textarea "x"
type textarea "9/16/"
type textarea "x"
type textarea "9/16/2"
type textarea "x"
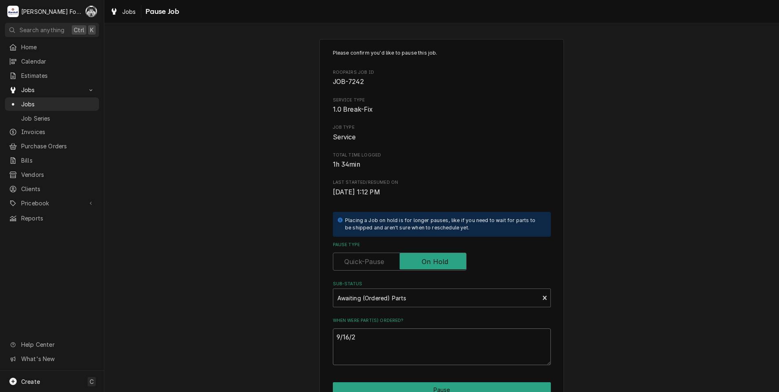
type textarea "[DATE]"
type textarea "x"
type textarea "9/16/205"
type textarea "x"
type textarea "[DATE]"
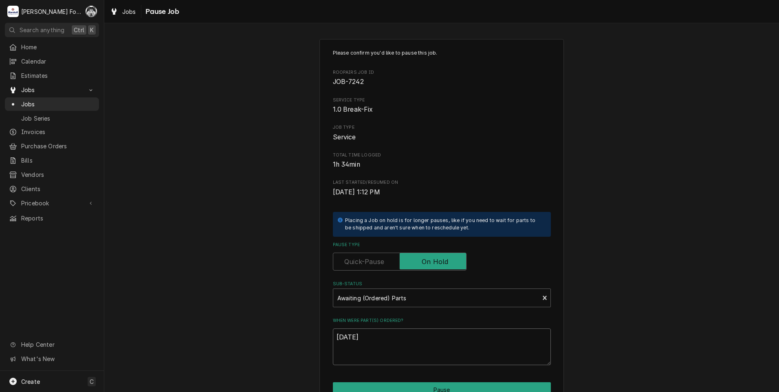
type textarea "x"
type textarea "9/16/205"
type textarea "x"
type textarea "[DATE]"
type textarea "x"
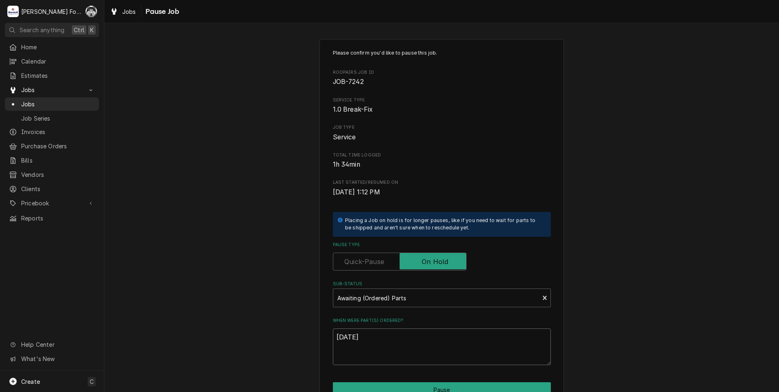
type textarea "9/16/202"
type textarea "x"
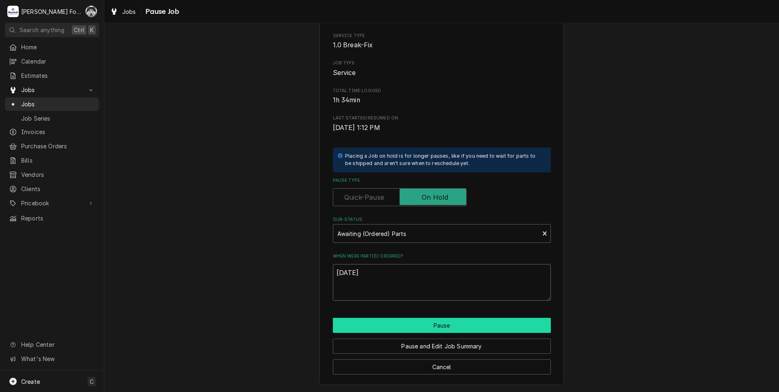
type textarea "9/16/2025"
click at [414, 319] on button "Pause" at bounding box center [442, 325] width 218 height 15
type textarea "x"
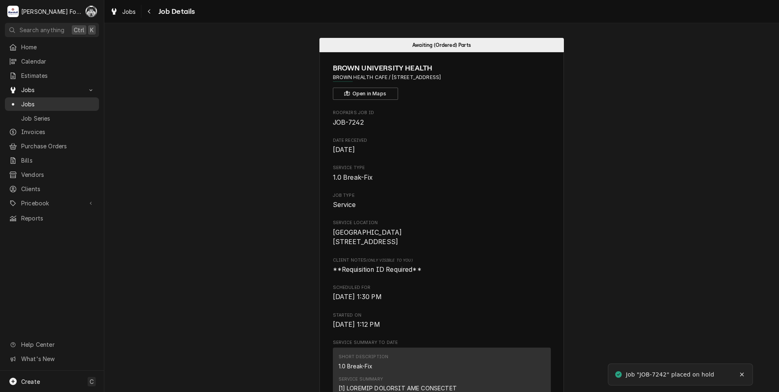
click at [27, 101] on span "Jobs" at bounding box center [58, 104] width 74 height 9
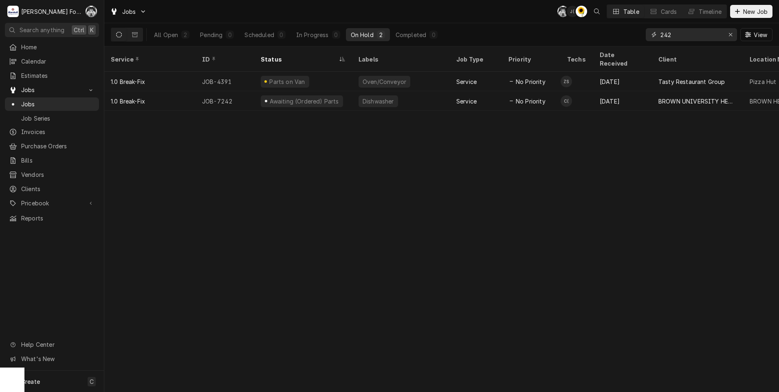
drag, startPoint x: 678, startPoint y: 33, endPoint x: 617, endPoint y: 42, distance: 61.2
click at [617, 48] on div "Jobs C( J( C( Table Cards Timeline New Job All Open 2 Pending 0 Scheduled 0 In …" at bounding box center [441, 196] width 674 height 392
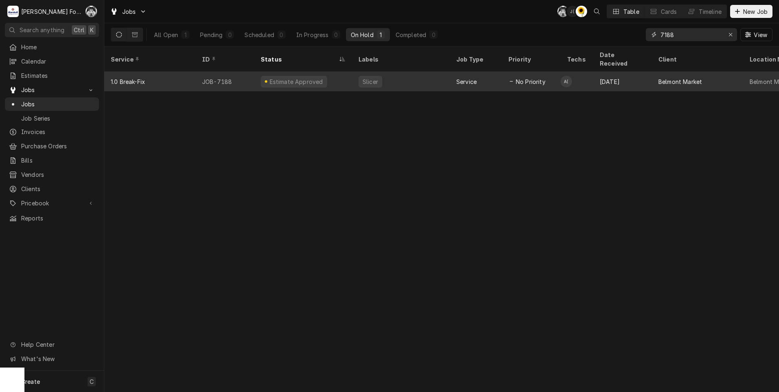
type input "7188"
click at [308, 77] on div "Estimate Approved" at bounding box center [295, 81] width 55 height 9
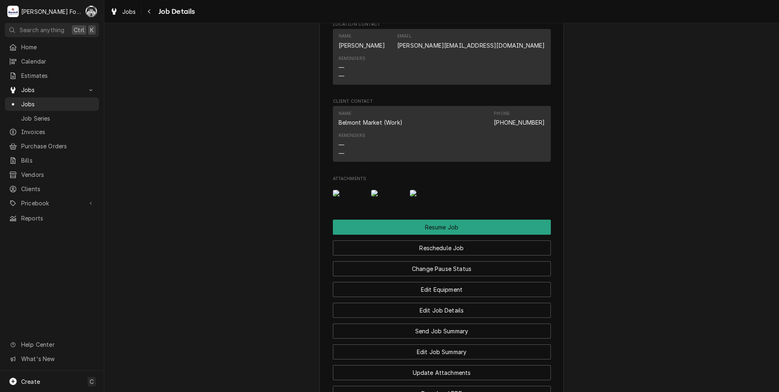
scroll to position [950, 0]
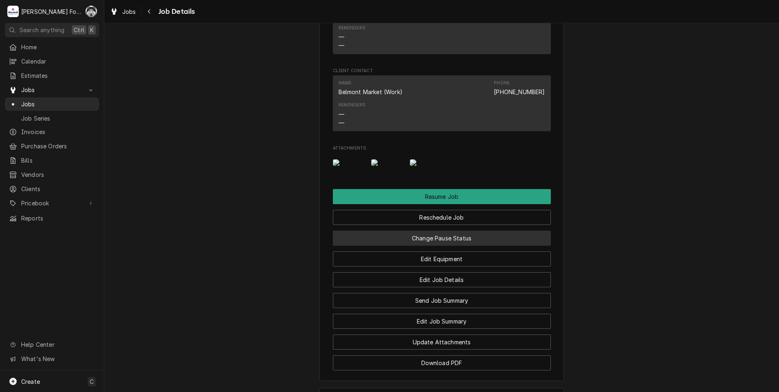
click at [419, 237] on button "Change Pause Status" at bounding box center [442, 237] width 218 height 15
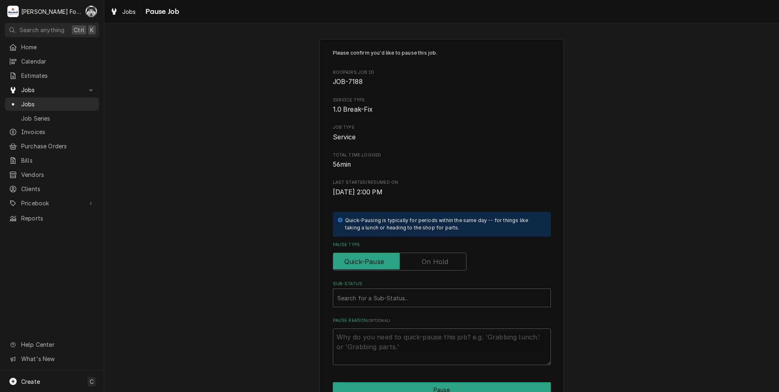
click at [420, 262] on label "Pause Type" at bounding box center [400, 261] width 134 height 18
click at [420, 262] on input "Pause Type" at bounding box center [399, 261] width 126 height 18
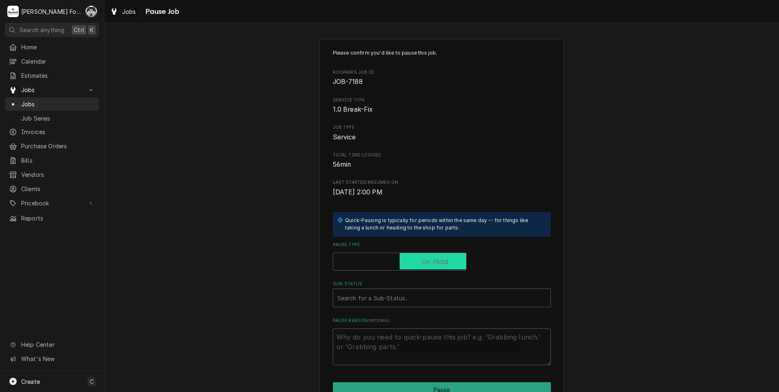
checkbox input "true"
click at [408, 302] on div "Sub-Status" at bounding box center [441, 297] width 209 height 15
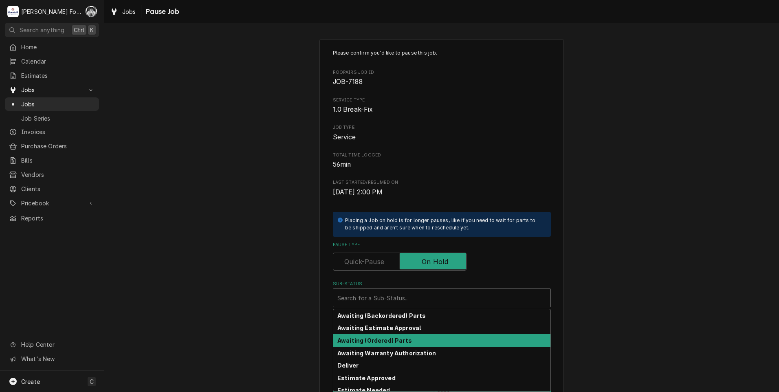
click at [373, 341] on strong "Awaiting (Ordered) Parts" at bounding box center [374, 340] width 75 height 7
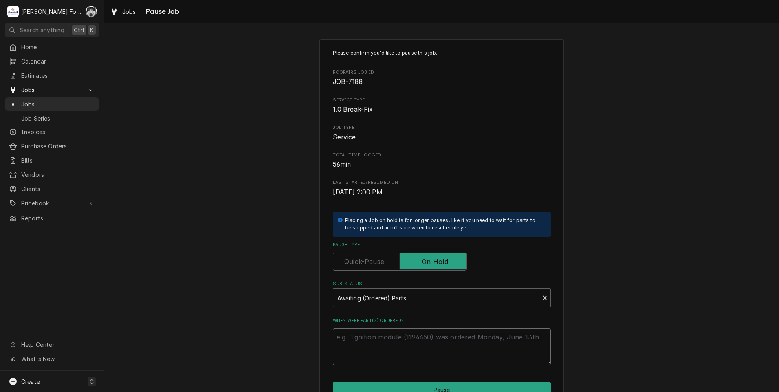
click at [374, 343] on textarea "When were part(s) ordered?" at bounding box center [442, 346] width 218 height 37
type textarea "x"
type textarea "9"
type textarea "x"
type textarea "9/"
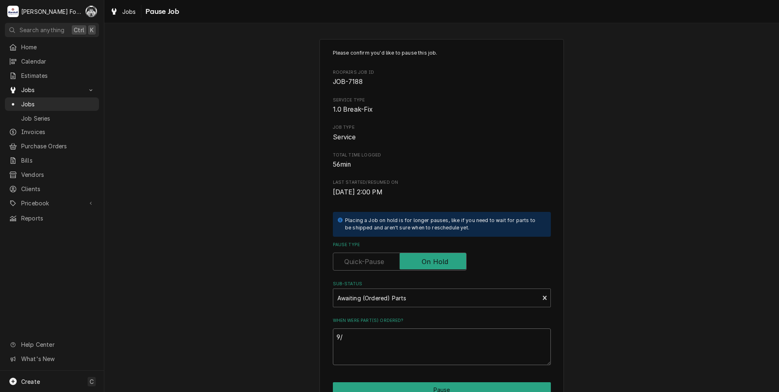
type textarea "x"
type textarea "9/1"
type textarea "x"
type textarea "9/16"
type textarea "x"
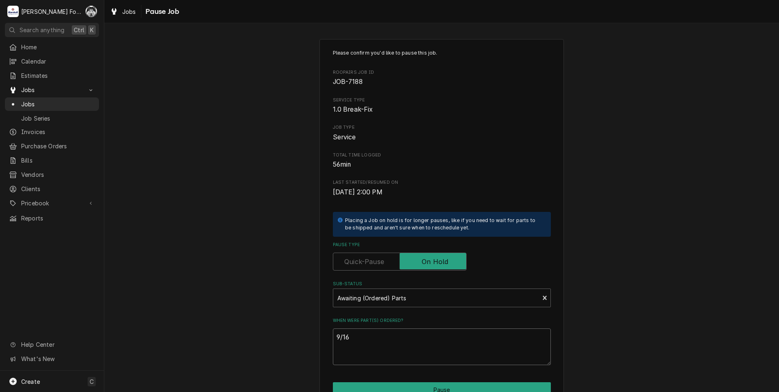
type textarea "9/16/"
type textarea "x"
type textarea "9/16/2"
type textarea "x"
type textarea "9/16/20"
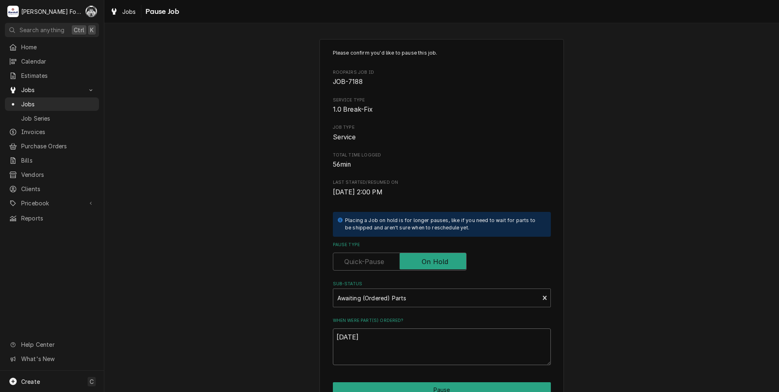
type textarea "x"
type textarea "9/16/202"
type textarea "x"
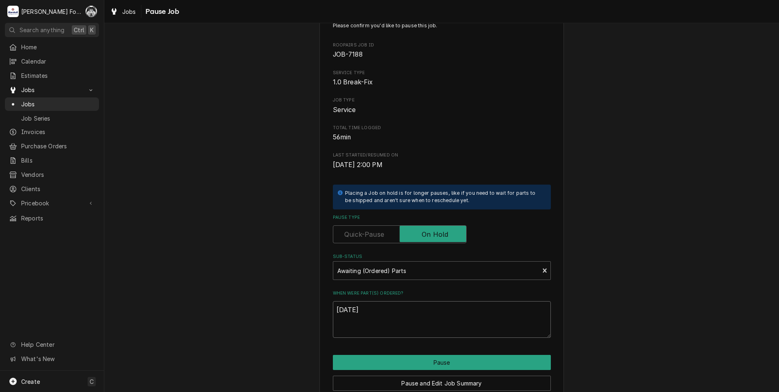
scroll to position [64, 0]
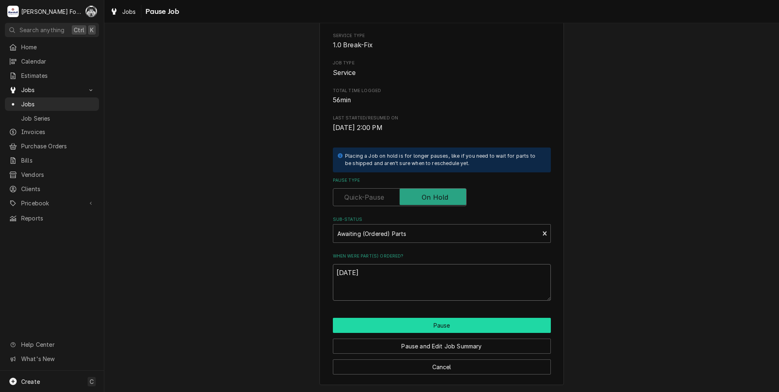
type textarea "9/16/2025"
click at [391, 329] on button "Pause" at bounding box center [442, 325] width 218 height 15
type textarea "x"
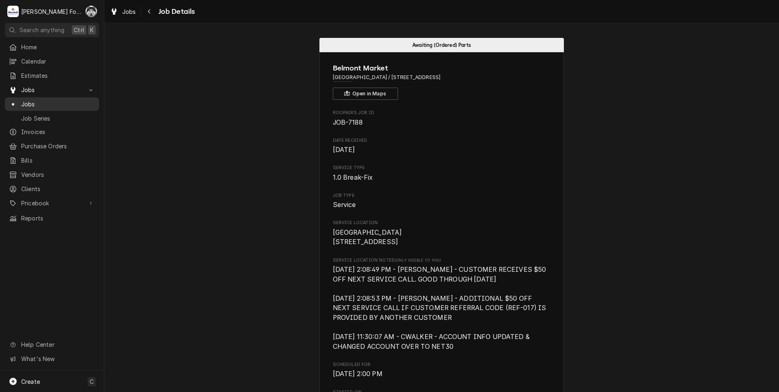
click at [28, 103] on span "Jobs" at bounding box center [58, 104] width 74 height 9
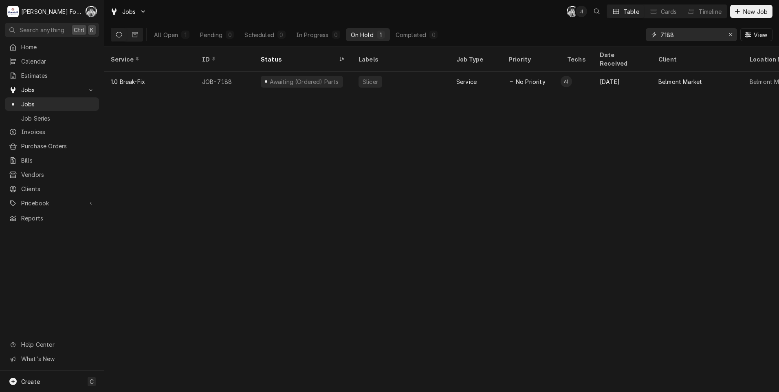
drag, startPoint x: 683, startPoint y: 38, endPoint x: 558, endPoint y: 46, distance: 125.6
click at [576, 50] on div "Jobs C( J( Table Cards Timeline New Job All Open 1 Pending 0 Scheduled 0 In Pro…" at bounding box center [441, 196] width 674 height 392
type input "7"
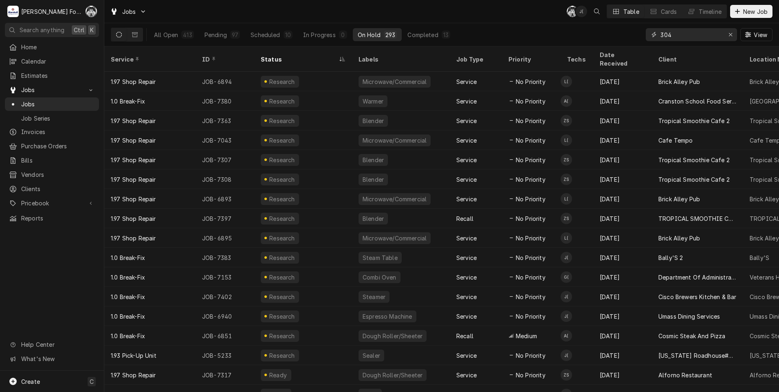
type input "304"
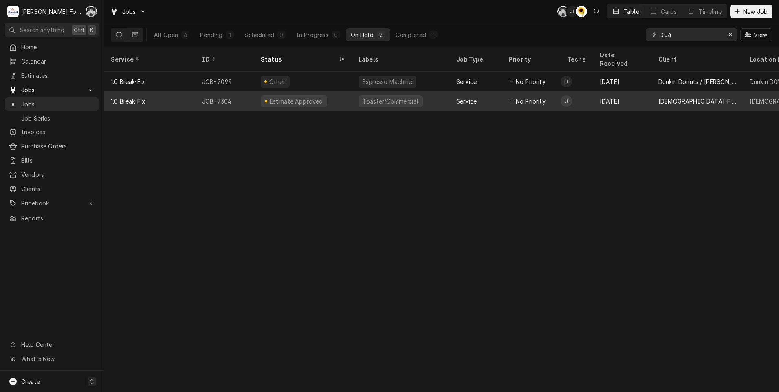
click at [341, 91] on div "Estimate Approved" at bounding box center [303, 101] width 98 height 20
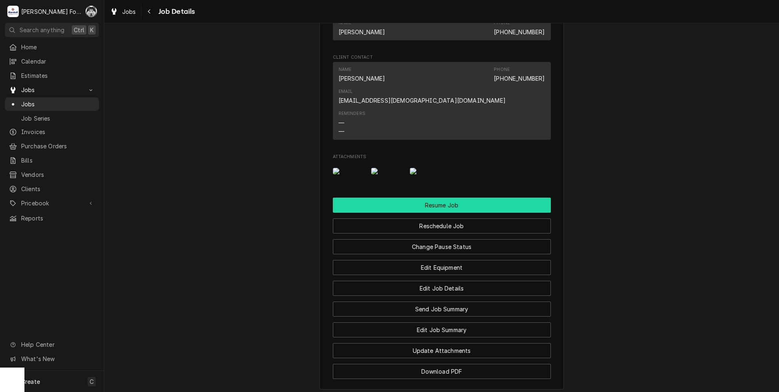
scroll to position [992, 0]
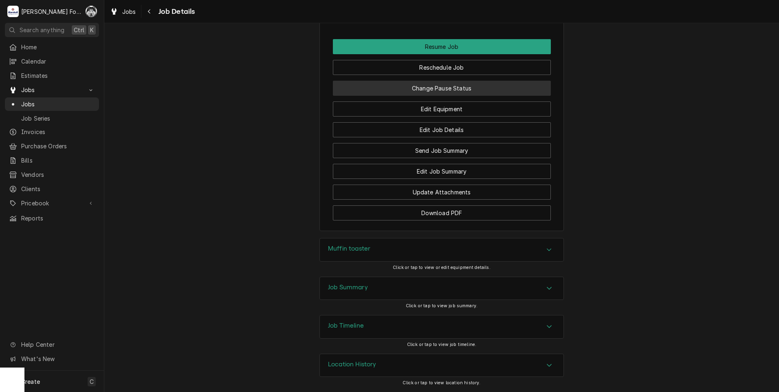
click at [441, 84] on button "Change Pause Status" at bounding box center [442, 88] width 218 height 15
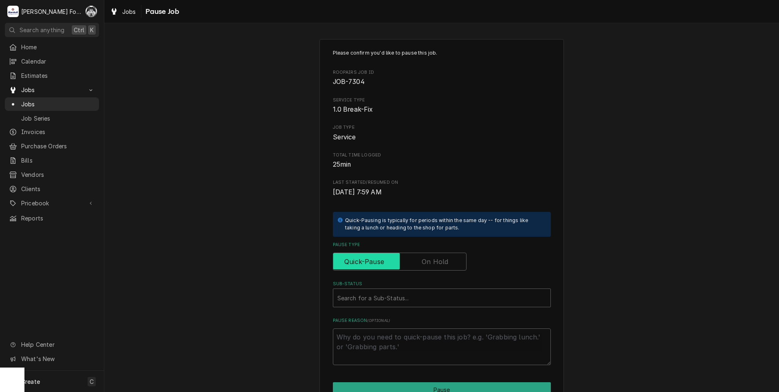
click at [427, 256] on input "Pause Type" at bounding box center [399, 261] width 126 height 18
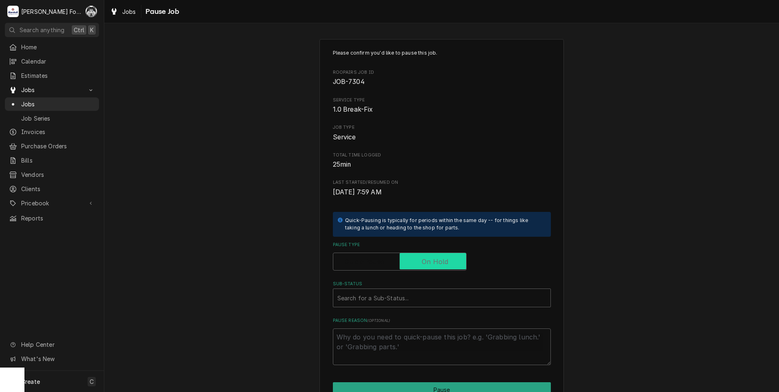
checkbox input "true"
click at [405, 294] on div "Sub-Status" at bounding box center [441, 297] width 209 height 15
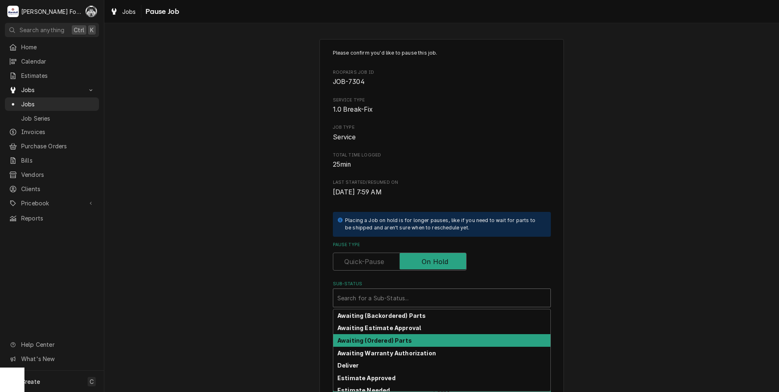
click at [381, 342] on strong "Awaiting (Ordered) Parts" at bounding box center [374, 340] width 75 height 7
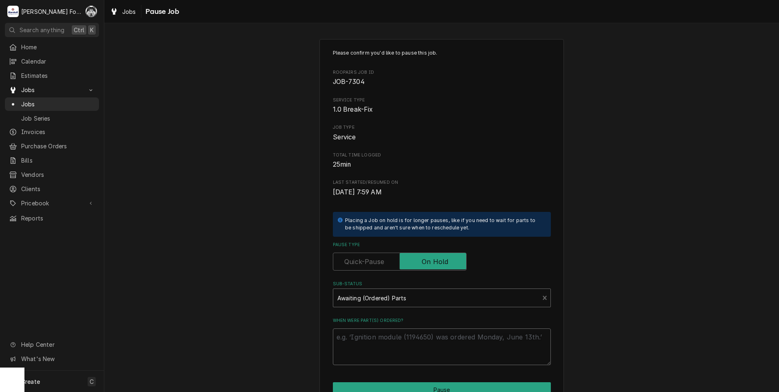
click at [376, 337] on textarea "When were part(s) ordered?" at bounding box center [442, 346] width 218 height 37
type textarea "x"
type textarea "9"
type textarea "x"
type textarea "9/"
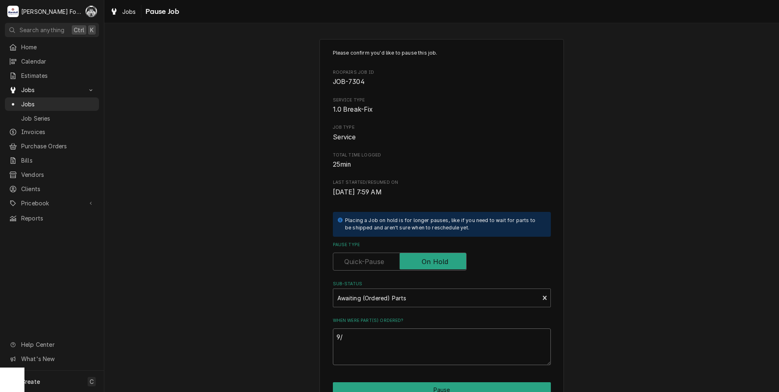
type textarea "x"
type textarea "9/1"
type textarea "x"
type textarea "9/16"
type textarea "x"
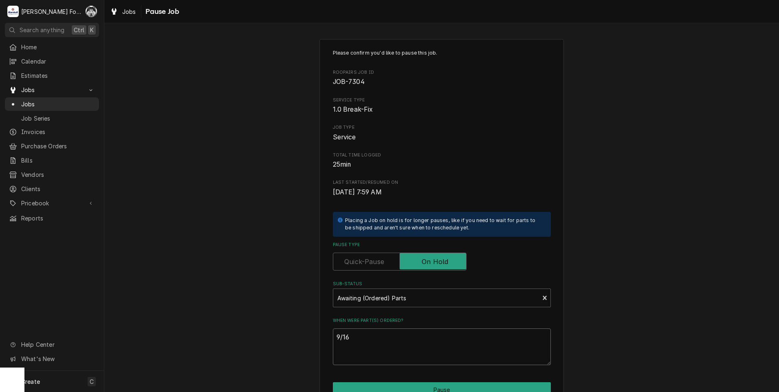
type textarea "9/16/"
type textarea "x"
type textarea "9/16/2"
type textarea "x"
type textarea "[DATE]"
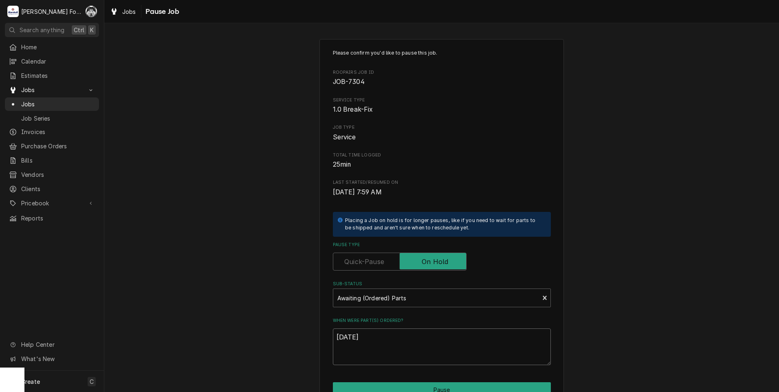
type textarea "x"
type textarea "9/16/202"
type textarea "x"
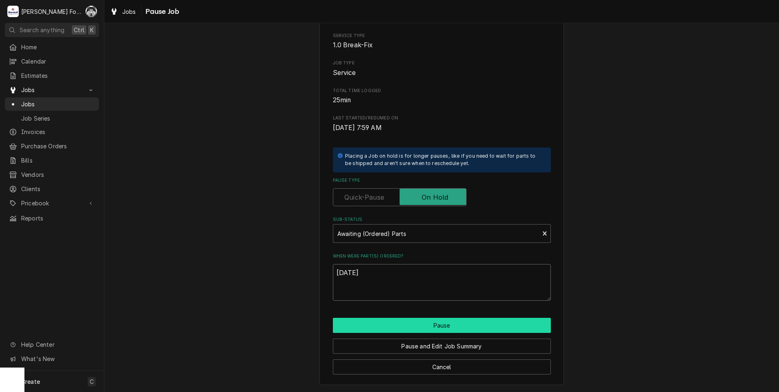
type textarea "[DATE]"
click at [437, 326] on button "Pause" at bounding box center [442, 325] width 218 height 15
type textarea "x"
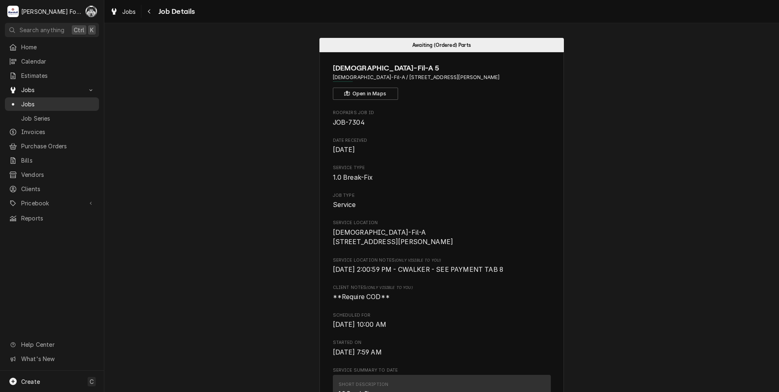
click at [27, 100] on span "Jobs" at bounding box center [58, 104] width 74 height 9
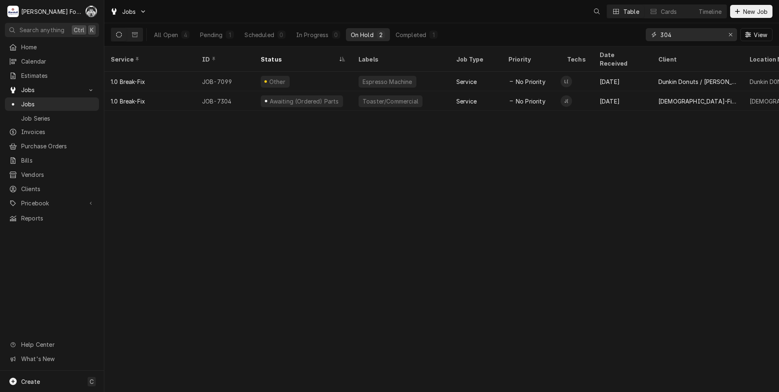
drag, startPoint x: 643, startPoint y: 41, endPoint x: 638, endPoint y: 42, distance: 5.7
click at [638, 42] on div "All Open 4 Pending 1 Scheduled 0 In Progress 0 On Hold 2 Completed 1 304 View" at bounding box center [441, 34] width 661 height 23
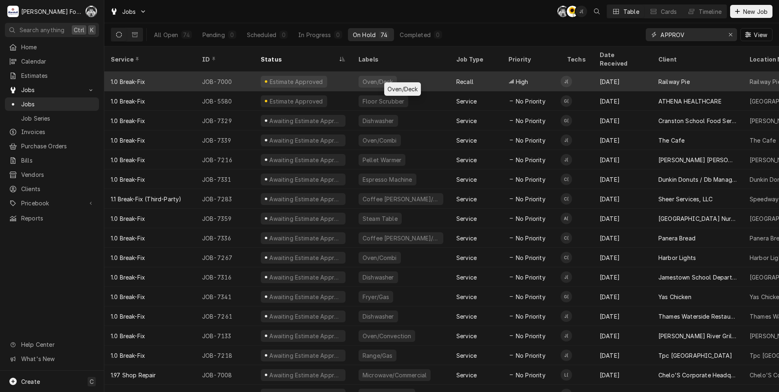
type input "APPROV"
click at [356, 72] on div "Oven/Deck" at bounding box center [401, 82] width 98 height 20
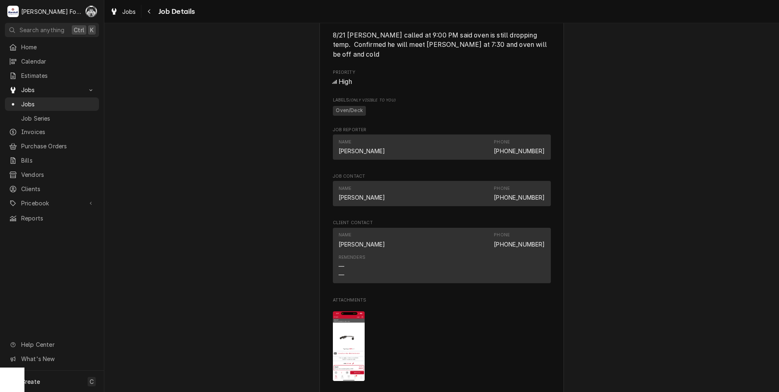
scroll to position [882, 0]
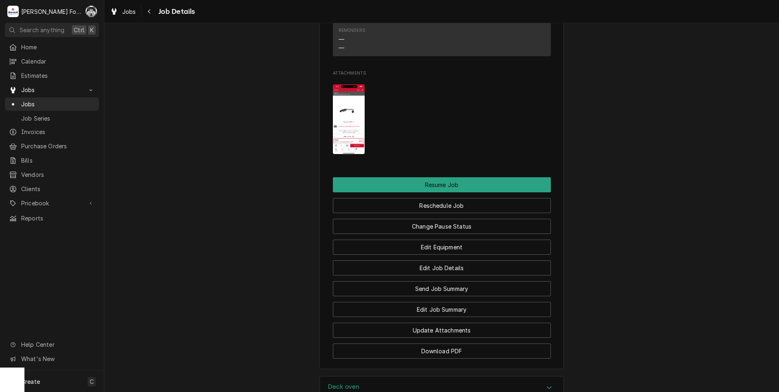
click at [356, 129] on img "Attachments" at bounding box center [349, 119] width 32 height 70
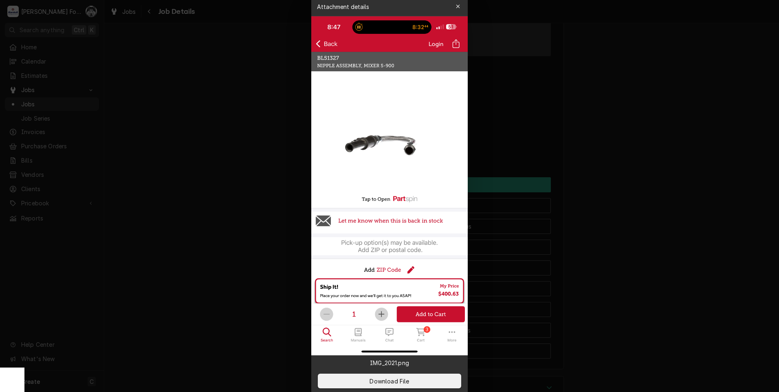
click at [580, 102] on div at bounding box center [389, 196] width 779 height 392
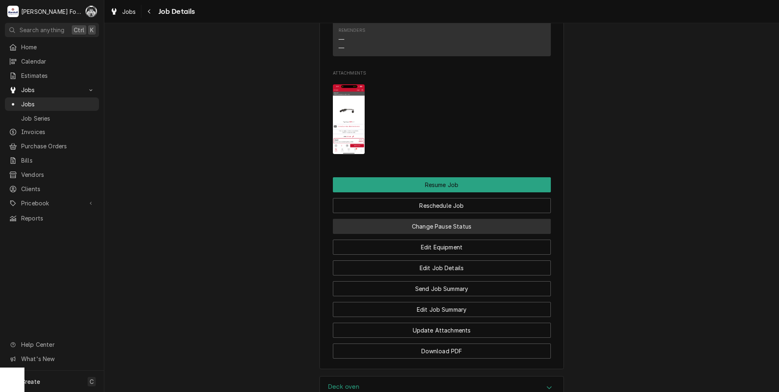
click at [428, 228] on button "Change Pause Status" at bounding box center [442, 226] width 218 height 15
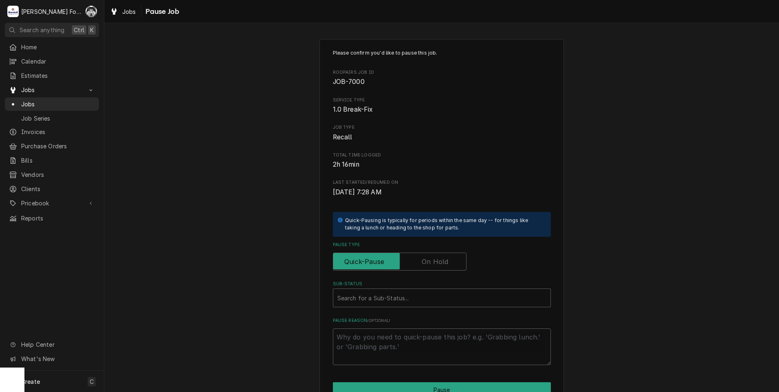
click at [423, 261] on label "Pause Type" at bounding box center [400, 261] width 134 height 18
click at [423, 261] on input "Pause Type" at bounding box center [399, 261] width 126 height 18
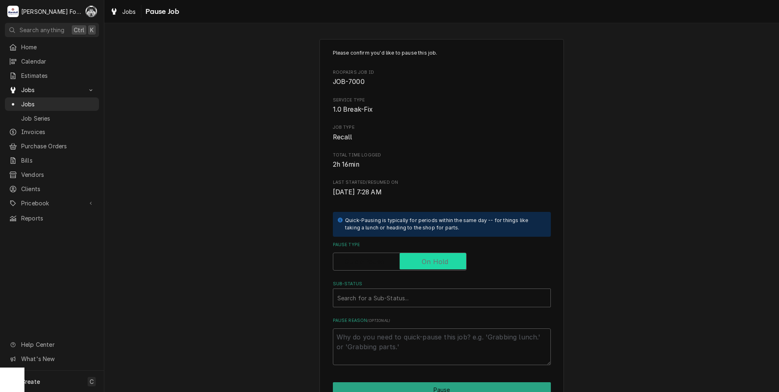
checkbox input "true"
click at [402, 298] on div "Sub-Status" at bounding box center [441, 297] width 209 height 15
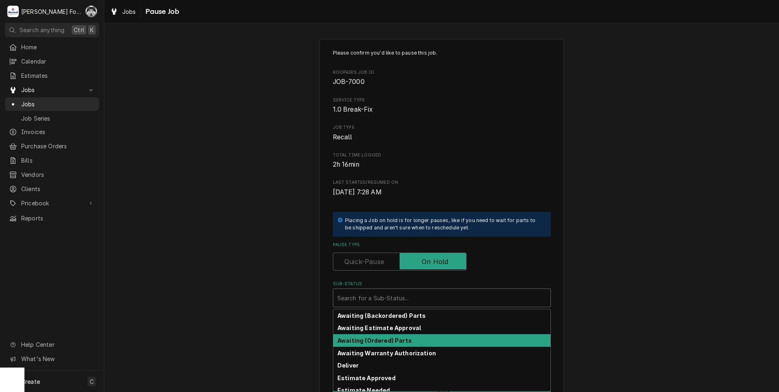
click at [392, 341] on strong "Awaiting (Ordered) Parts" at bounding box center [374, 340] width 75 height 7
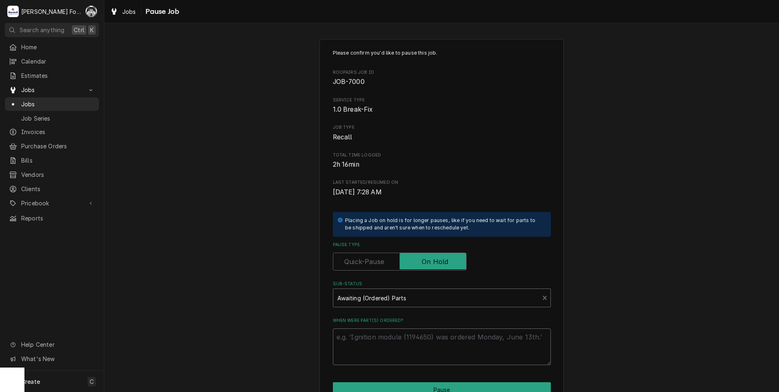
click at [379, 338] on textarea "When were part(s) ordered?" at bounding box center [442, 346] width 218 height 37
type textarea "x"
type textarea "O"
type textarea "x"
type textarea "OR"
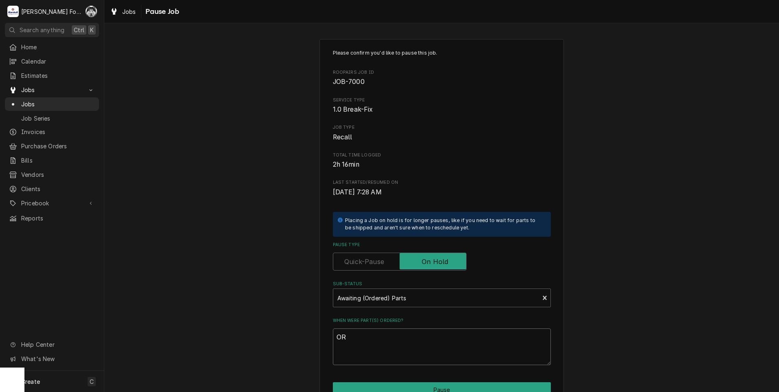
type textarea "x"
type textarea "O"
type textarea "x"
type textarea "OR"
type textarea "x"
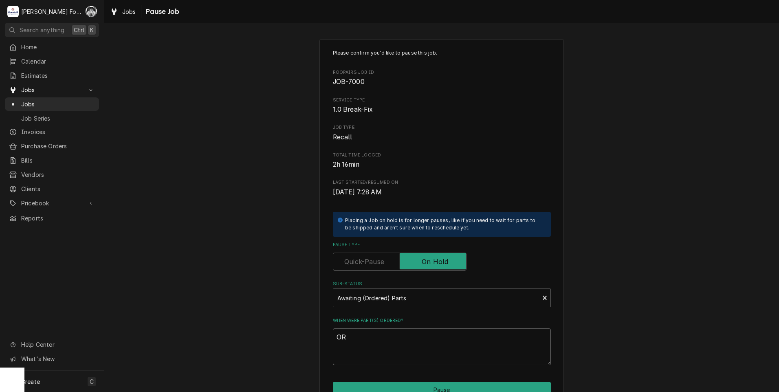
type textarea "ORD"
type textarea "x"
type textarea "ORDE"
type textarea "x"
type textarea "ORDER"
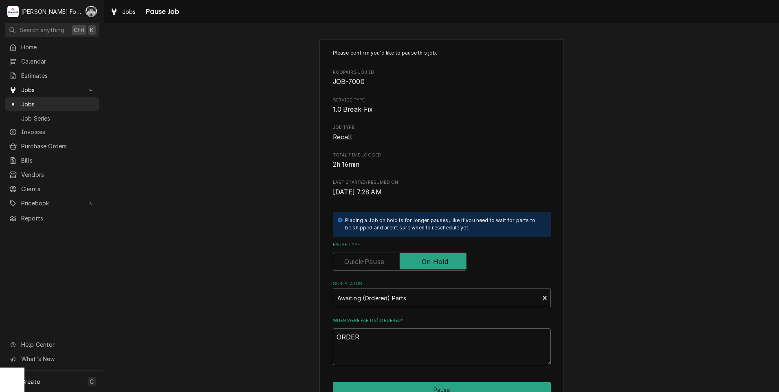
type textarea "x"
type textarea "ORDERE"
type textarea "x"
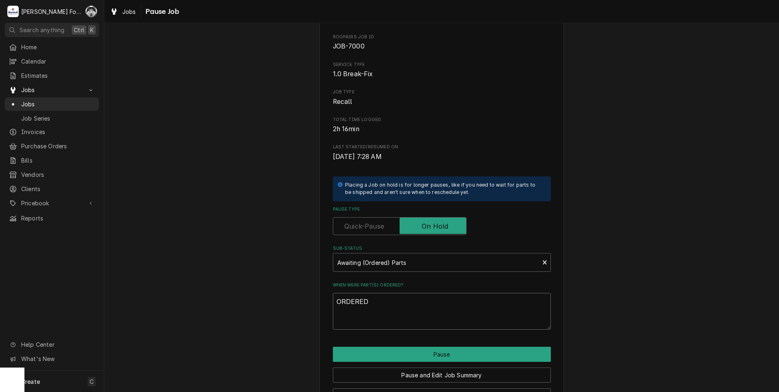
scroll to position [64, 0]
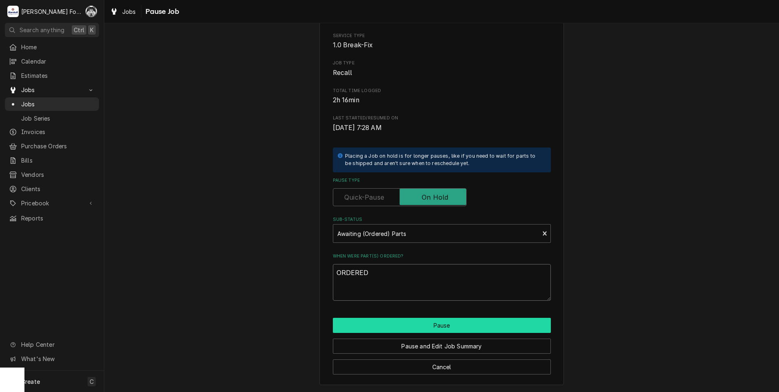
type textarea "ORDERED"
click at [409, 330] on button "Pause" at bounding box center [442, 325] width 218 height 15
type textarea "x"
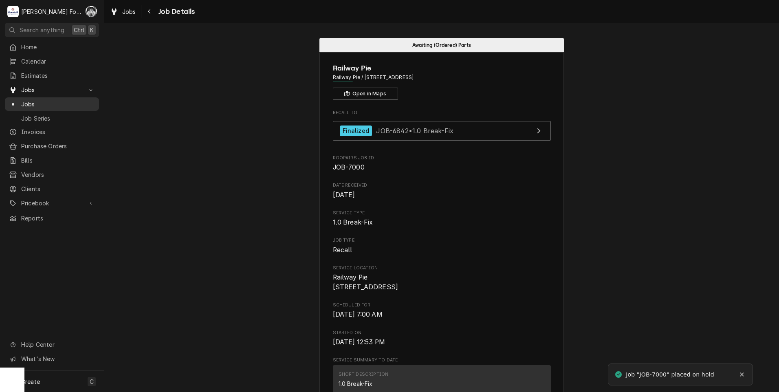
click at [21, 102] on span "Jobs" at bounding box center [58, 104] width 74 height 9
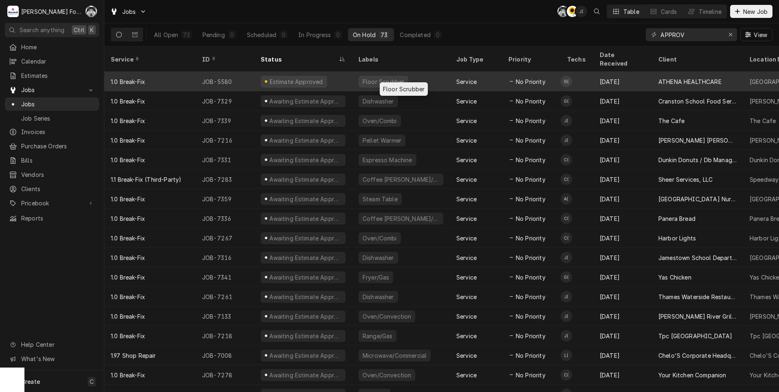
click at [379, 77] on div "Floor Scrubber" at bounding box center [383, 81] width 43 height 9
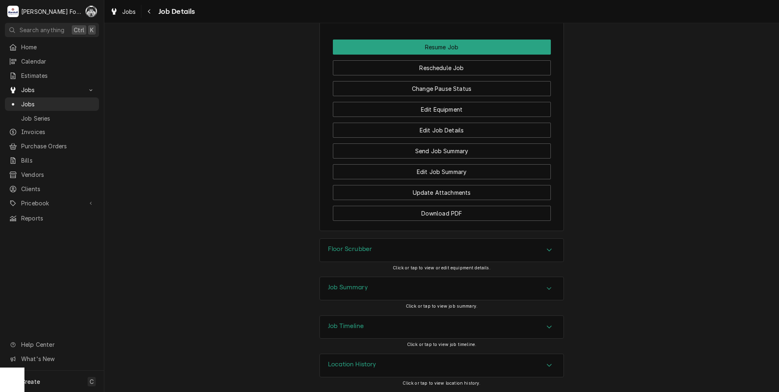
scroll to position [1054, 0]
click at [386, 248] on div "Floor Scrubber" at bounding box center [441, 250] width 243 height 23
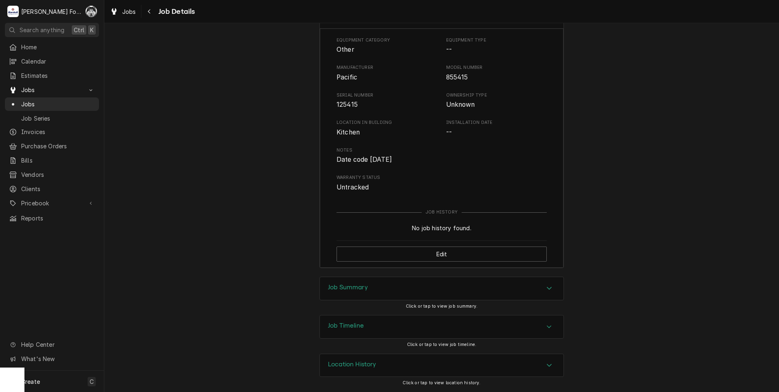
scroll to position [1287, 0]
click at [343, 291] on div "Job Summary" at bounding box center [348, 288] width 40 height 10
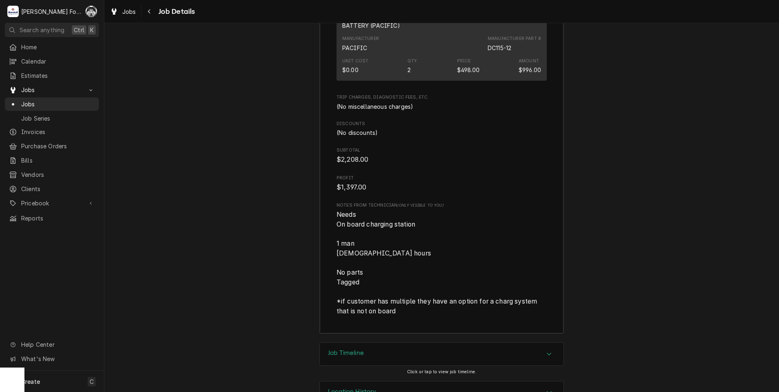
scroll to position [2435, 0]
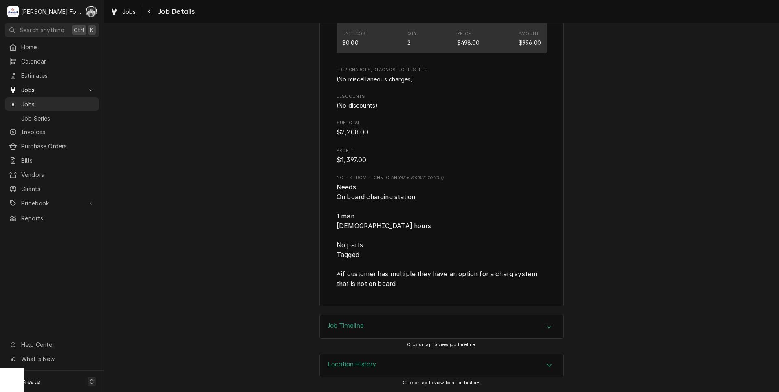
click at [364, 322] on div "Job Timeline" at bounding box center [441, 326] width 243 height 23
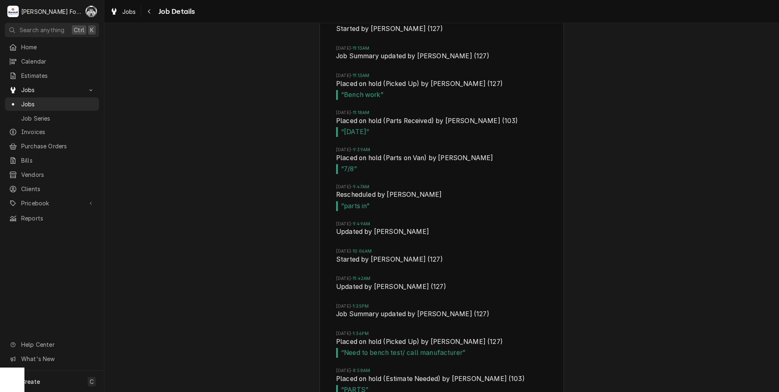
scroll to position [3119, 0]
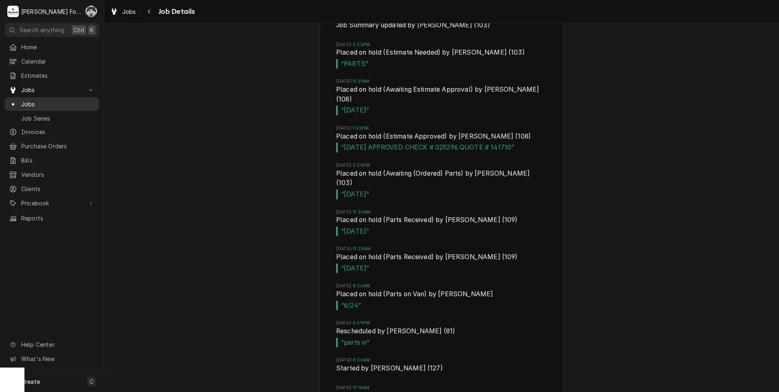
click at [26, 101] on span "Jobs" at bounding box center [58, 104] width 74 height 9
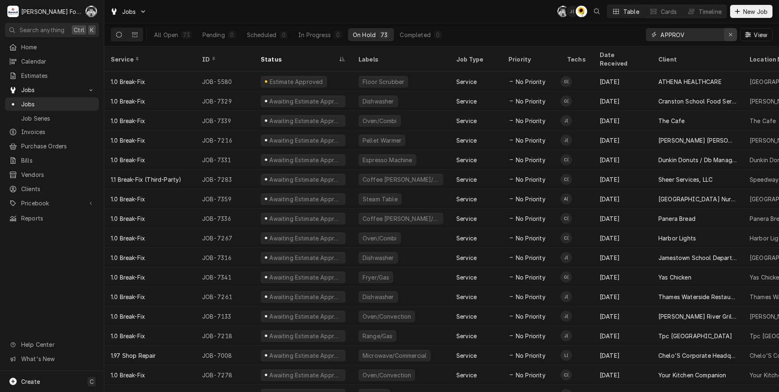
click at [733, 34] on div "Erase input" at bounding box center [730, 35] width 8 height 8
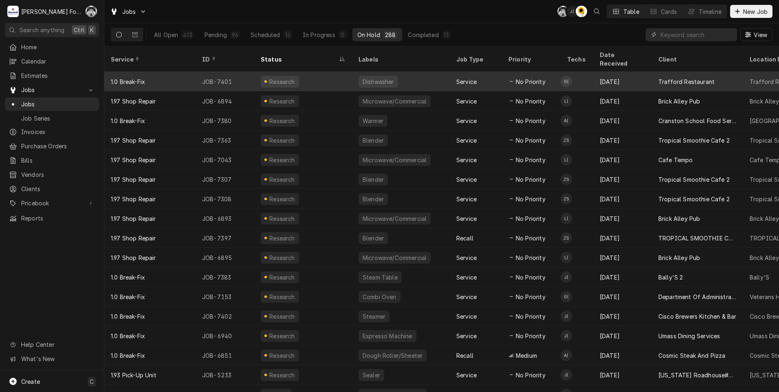
click at [397, 75] on div "Dishwasher" at bounding box center [401, 82] width 98 height 20
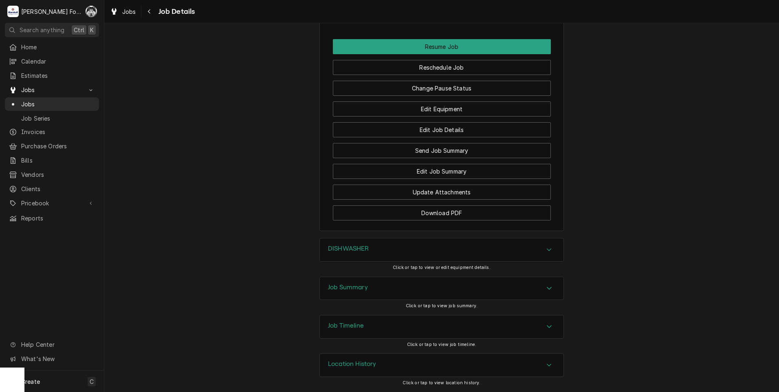
scroll to position [982, 0]
click at [357, 248] on h3 "DISHWASHER" at bounding box center [348, 249] width 41 height 8
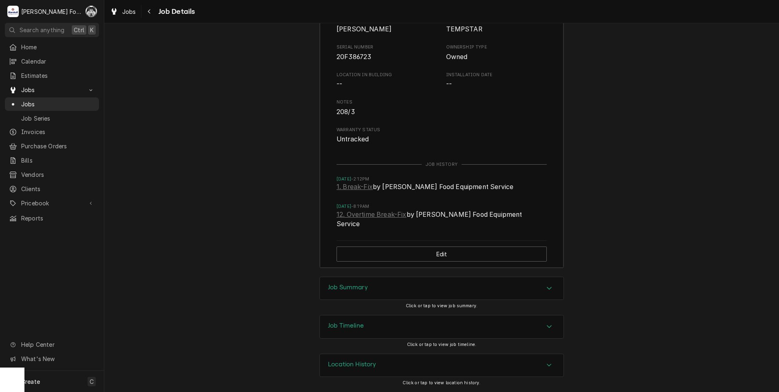
click at [347, 293] on div "Job Summary" at bounding box center [348, 288] width 40 height 10
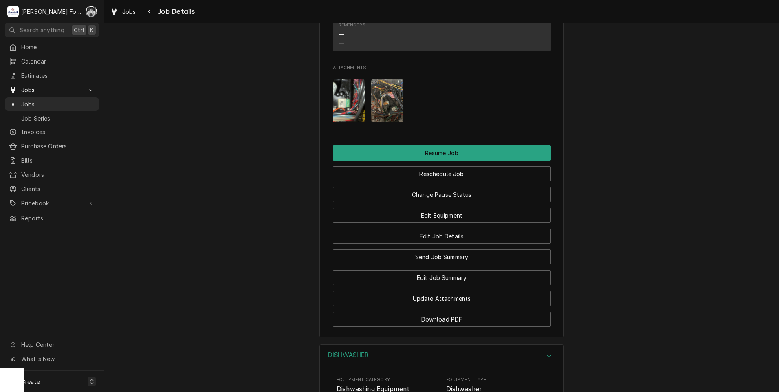
scroll to position [821, 0]
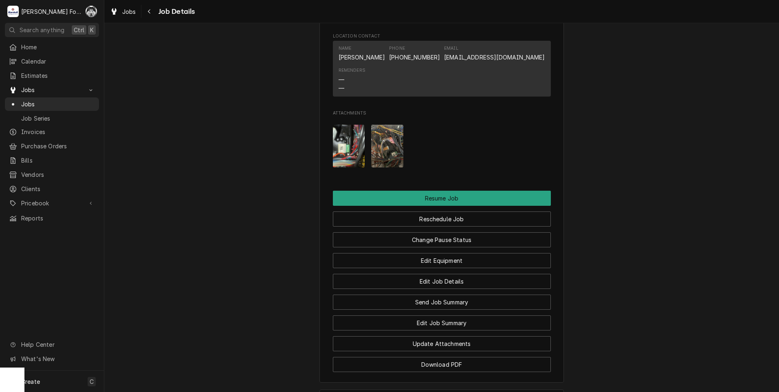
click at [349, 155] on img "Attachments" at bounding box center [349, 146] width 32 height 43
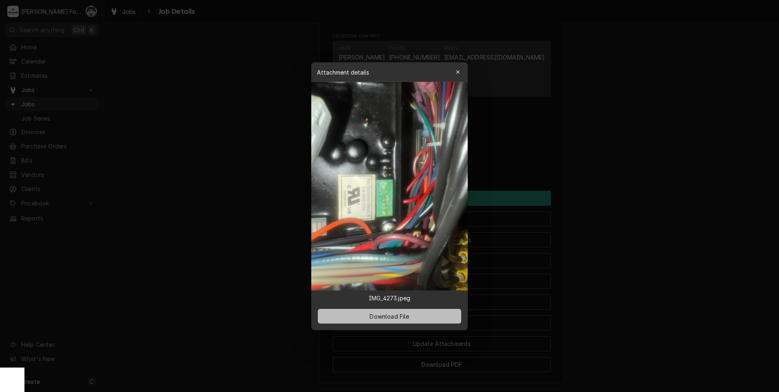
click at [396, 316] on span "Download File" at bounding box center [389, 315] width 43 height 9
click at [453, 79] on div "Attachment details Close" at bounding box center [389, 72] width 156 height 20
click at [456, 72] on icon "button" at bounding box center [458, 72] width 4 height 6
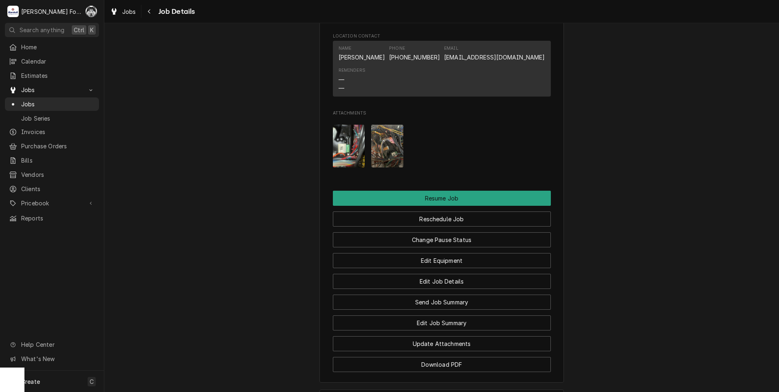
click at [386, 148] on img "Attachments" at bounding box center [387, 146] width 32 height 43
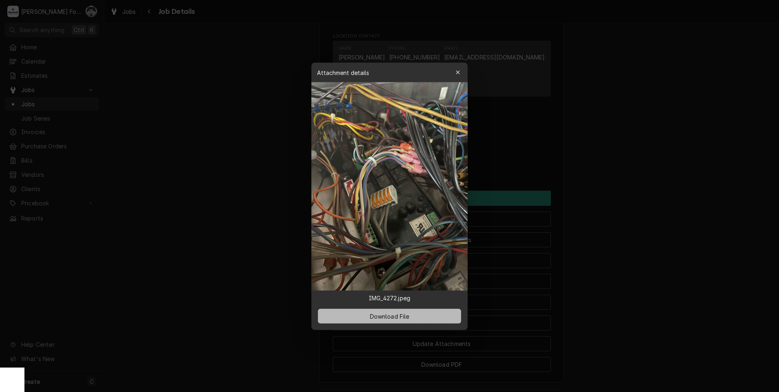
click at [394, 315] on span "Download File" at bounding box center [389, 315] width 43 height 9
click at [460, 70] on div "button" at bounding box center [458, 72] width 8 height 8
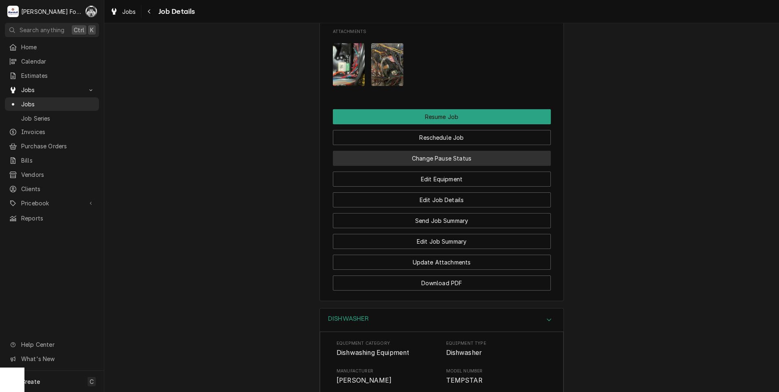
scroll to position [889, 0]
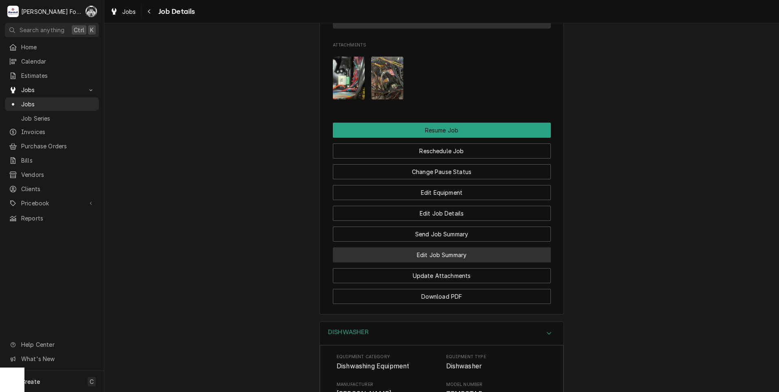
click at [447, 262] on button "Edit Job Summary" at bounding box center [442, 254] width 218 height 15
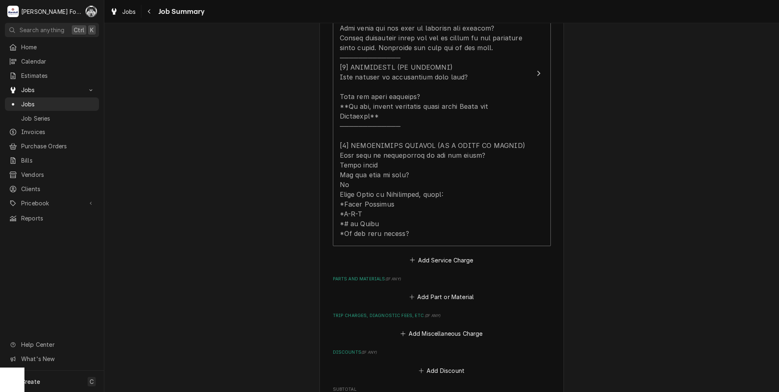
scroll to position [407, 0]
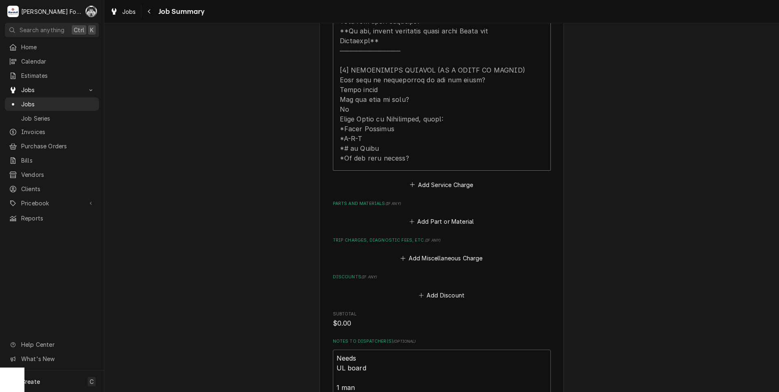
click at [444, 218] on div "Please provide a summary of the work you've done, the parts and materials you u…" at bounding box center [442, 94] width 218 height 834
click at [445, 216] on button "Add Part or Material" at bounding box center [441, 221] width 67 height 11
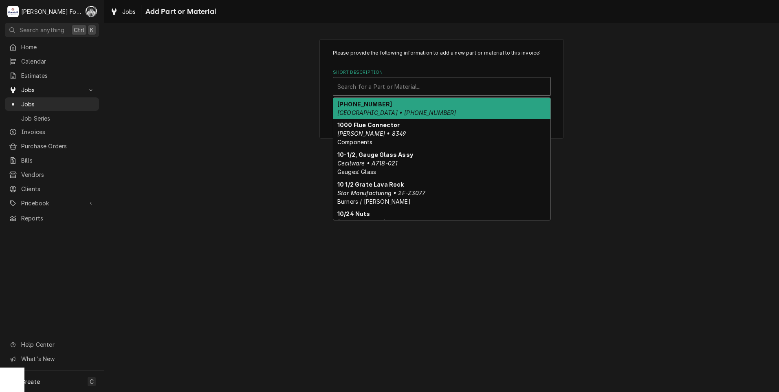
click at [435, 92] on div "Short Description" at bounding box center [441, 86] width 209 height 15
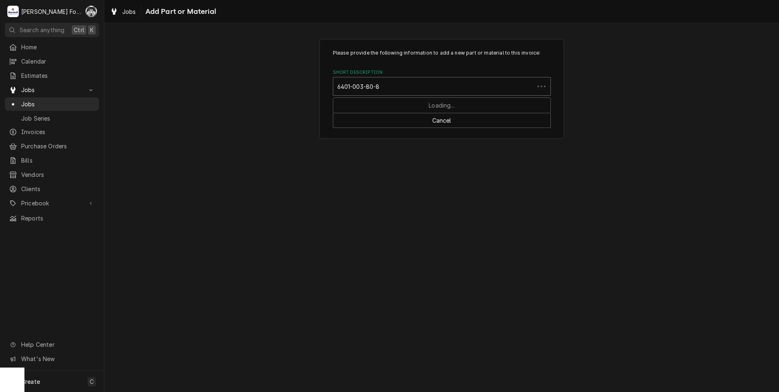
type input "[PHONE_NUMBER]"
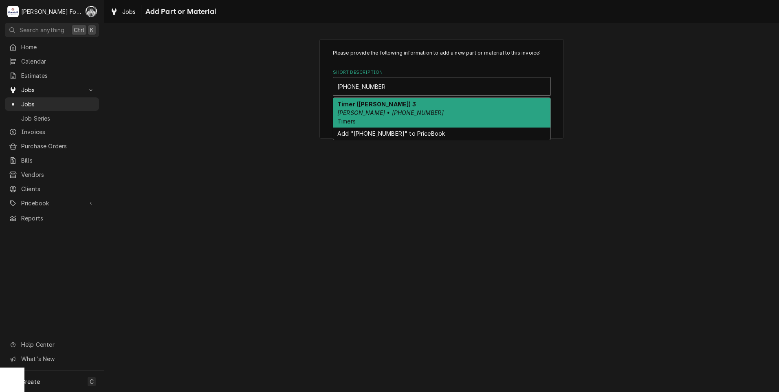
click at [372, 116] on div "Timer ([PERSON_NAME]) 3 [PERSON_NAME] • [PHONE_NUMBER] Timers" at bounding box center [441, 113] width 217 height 30
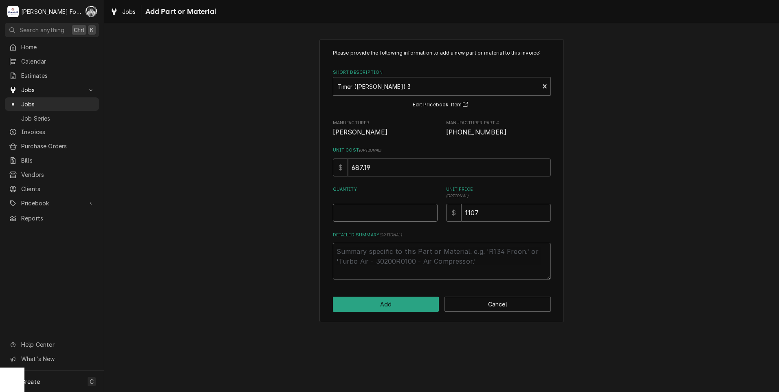
type textarea "x"
type input "0.5"
click at [432, 211] on input "0.5" at bounding box center [385, 213] width 105 height 18
type textarea "x"
type input "1"
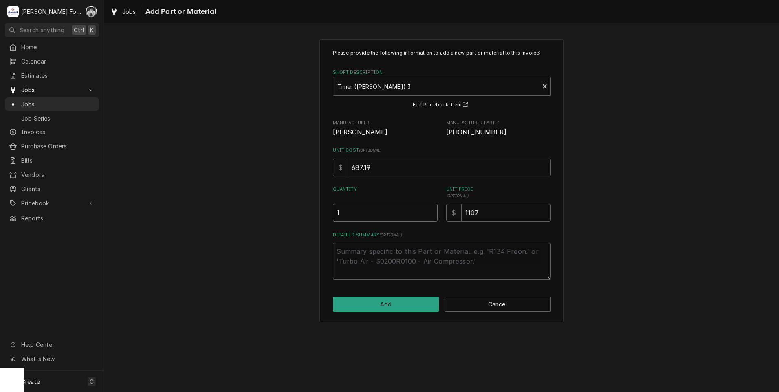
click at [432, 211] on input "1" at bounding box center [385, 213] width 105 height 18
drag, startPoint x: 476, startPoint y: 215, endPoint x: 454, endPoint y: 220, distance: 22.6
click at [454, 220] on div "$ 1107" at bounding box center [498, 213] width 105 height 18
type textarea "x"
type input "9"
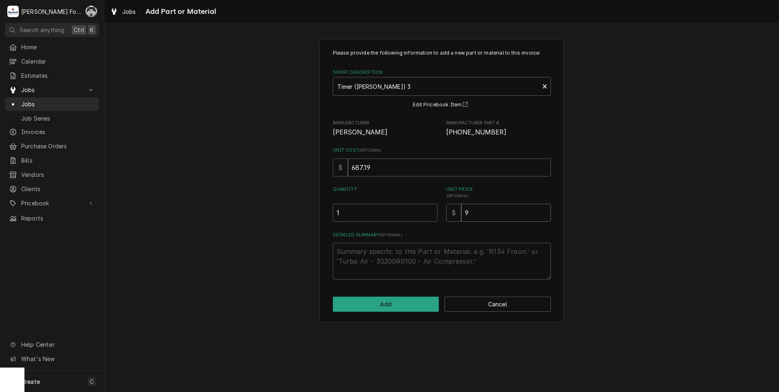
type textarea "x"
type input "99"
type textarea "x"
type input "997"
click at [384, 308] on button "Add" at bounding box center [386, 303] width 106 height 15
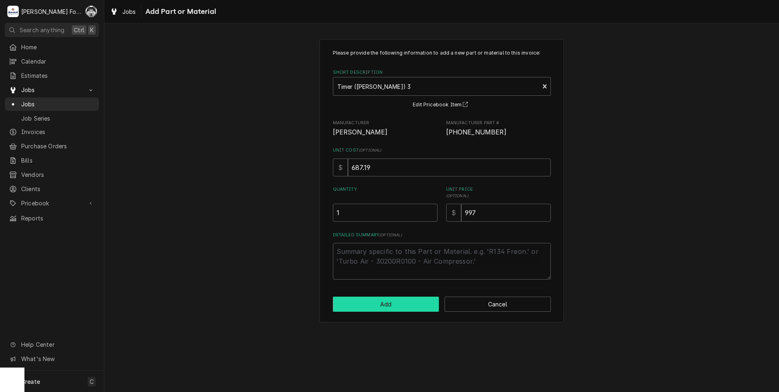
type textarea "x"
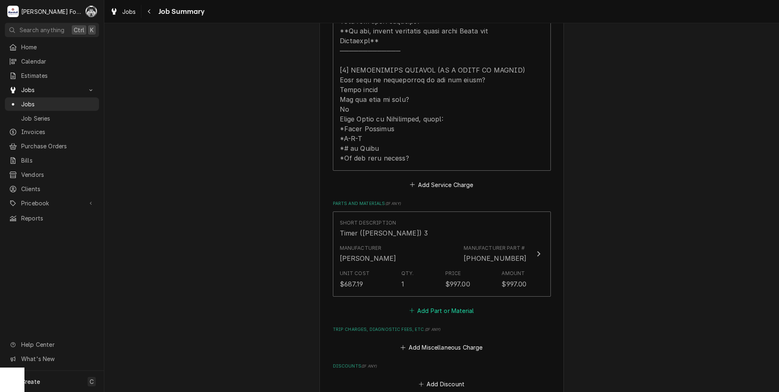
click at [452, 305] on button "Add Part or Material" at bounding box center [441, 310] width 67 height 11
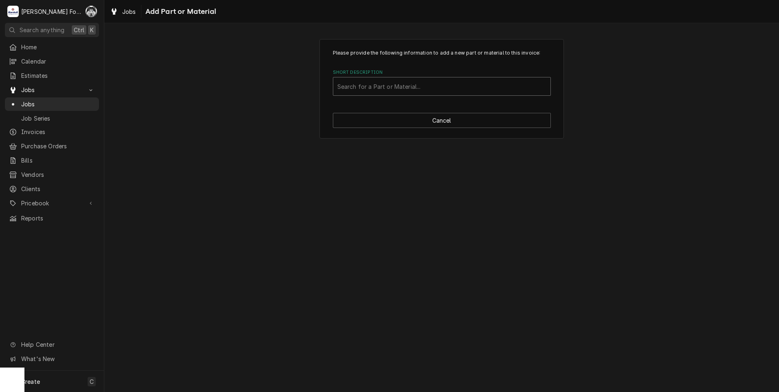
click at [473, 86] on div "Short Description" at bounding box center [441, 86] width 209 height 15
type input "ssdt"
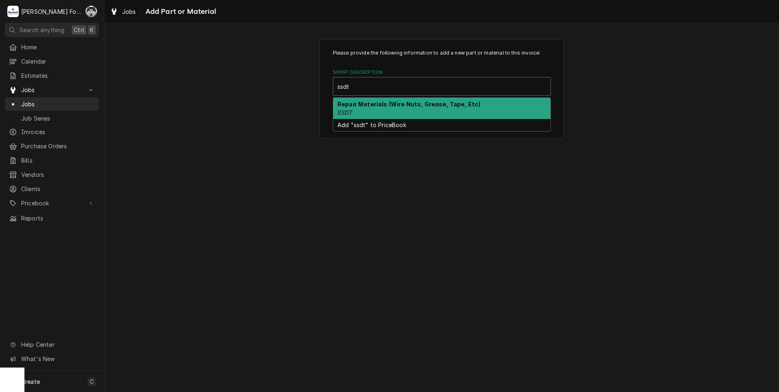
click at [393, 114] on div "Repair Materials (Wire Nuts, Grease, Tape, Etc) SSDT" at bounding box center [441, 108] width 217 height 21
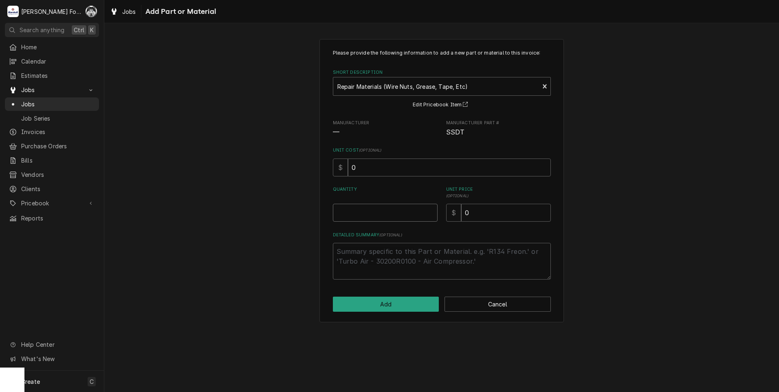
type textarea "x"
type input "0.5"
click at [433, 209] on input "0.5" at bounding box center [385, 213] width 105 height 18
type textarea "x"
type input "1"
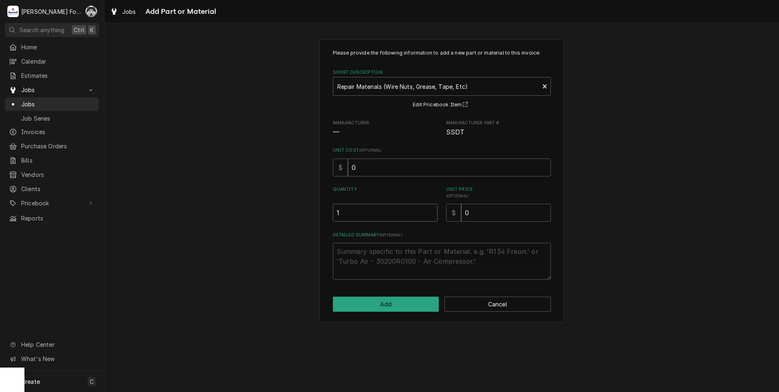
click at [432, 209] on input "1" at bounding box center [385, 213] width 105 height 18
drag, startPoint x: 491, startPoint y: 209, endPoint x: 404, endPoint y: 230, distance: 89.6
click at [407, 229] on div "Please provide the following information to add a new part or material to this …" at bounding box center [442, 164] width 218 height 230
type textarea "x"
type input "2"
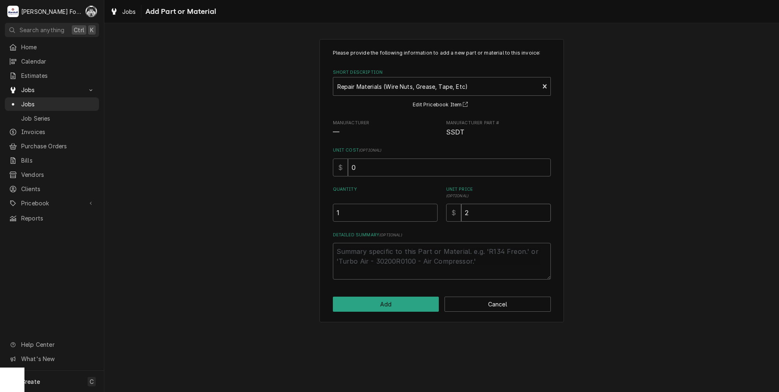
type textarea "x"
type input "20"
click at [388, 305] on button "Add" at bounding box center [386, 303] width 106 height 15
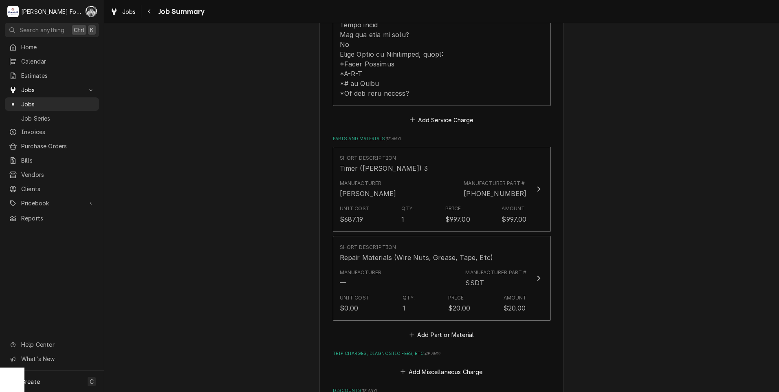
scroll to position [814, 0]
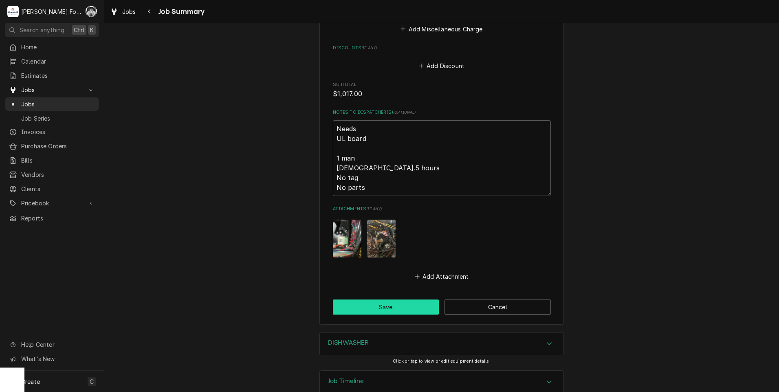
click at [398, 299] on button "Save" at bounding box center [386, 306] width 106 height 15
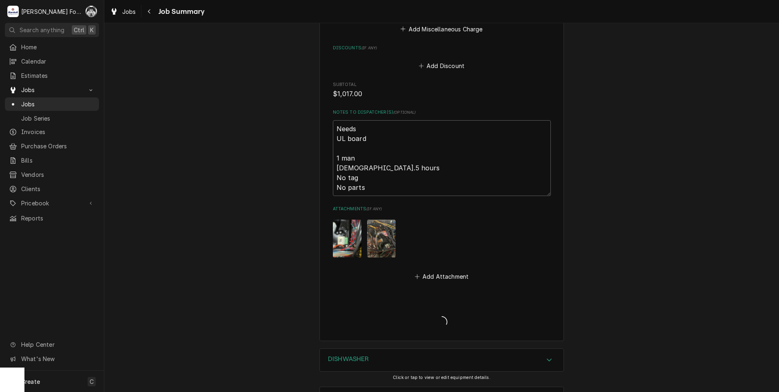
type textarea "x"
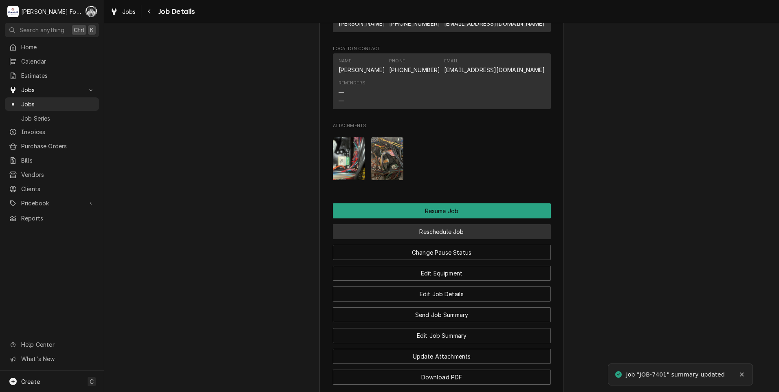
scroll to position [814, 0]
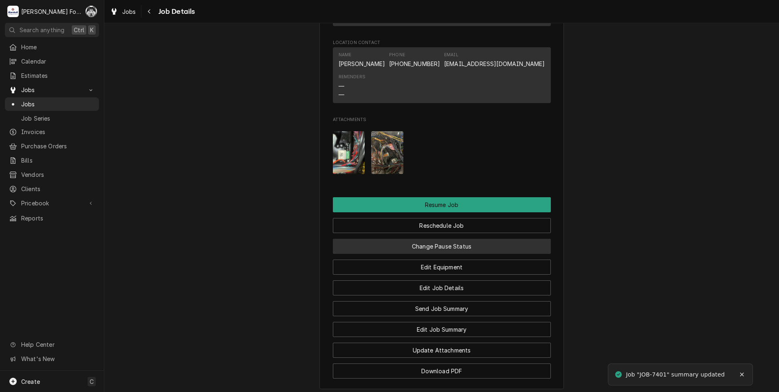
click at [454, 254] on button "Change Pause Status" at bounding box center [442, 246] width 218 height 15
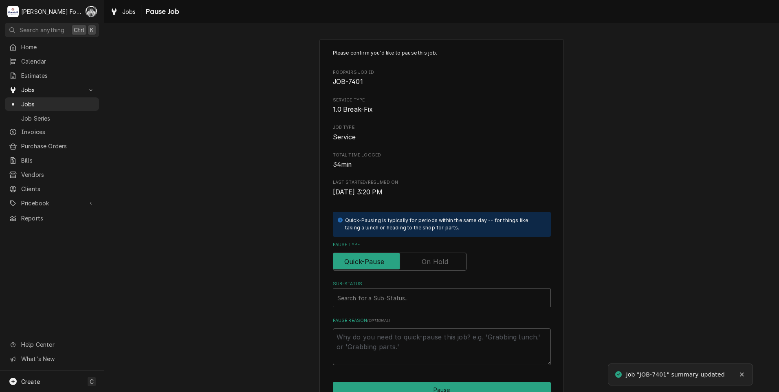
click at [429, 261] on label "Pause Type" at bounding box center [400, 261] width 134 height 18
click at [429, 261] on input "Pause Type" at bounding box center [399, 261] width 126 height 18
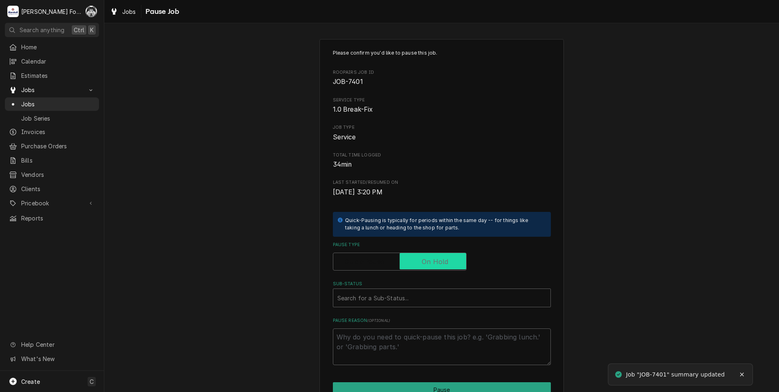
checkbox input "true"
click at [399, 303] on div "Sub-Status" at bounding box center [441, 297] width 209 height 15
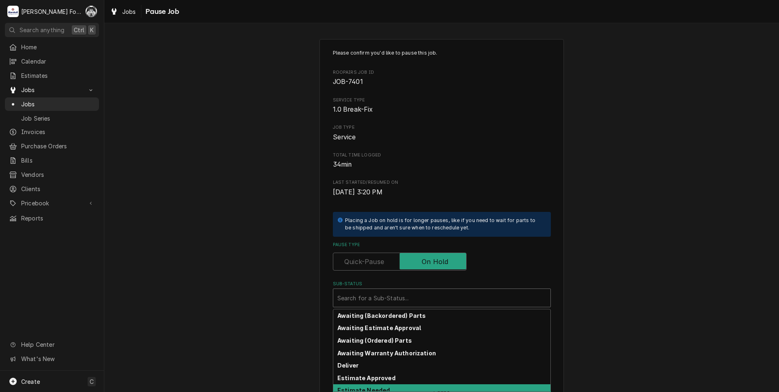
click at [392, 388] on div "Estimate Needed" at bounding box center [441, 390] width 217 height 13
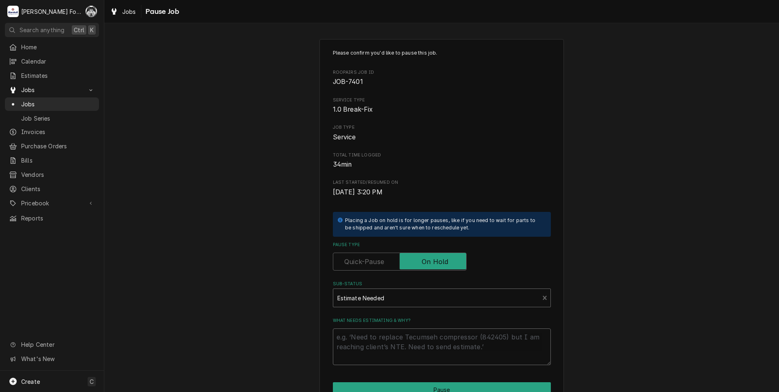
click at [389, 336] on textarea "What needs estimating & why?" at bounding box center [442, 346] width 218 height 37
type textarea "x"
type textarea "p"
type textarea "x"
type textarea "pa"
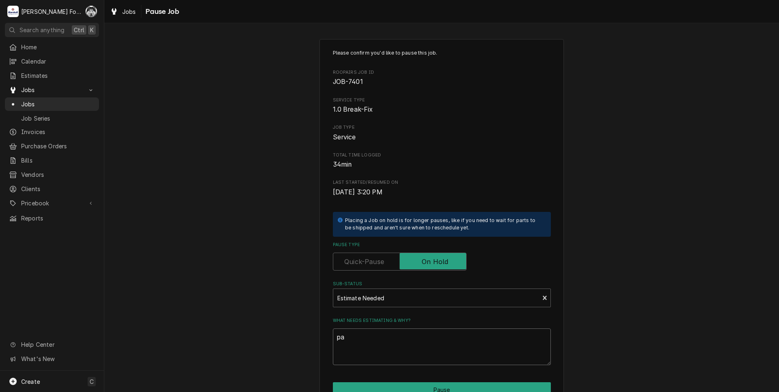
type textarea "x"
type textarea "par"
type textarea "x"
type textarea "part"
type textarea "x"
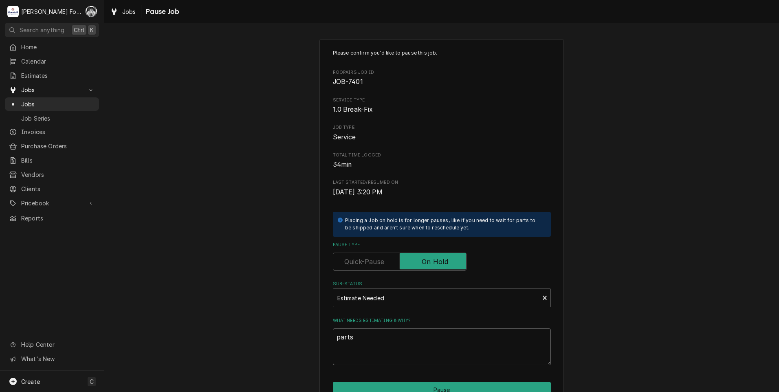
type textarea "parts"
drag, startPoint x: 369, startPoint y: 328, endPoint x: 223, endPoint y: 351, distance: 148.5
click at [223, 351] on div "Please confirm you'd like to pause this job. Roopairs Job ID JOB-7401 Service T…" at bounding box center [441, 244] width 674 height 424
drag, startPoint x: 360, startPoint y: 342, endPoint x: 229, endPoint y: 373, distance: 135.3
click at [231, 372] on div "Please confirm you'd like to pause this job. Roopairs Job ID JOB-7401 Service T…" at bounding box center [441, 244] width 674 height 424
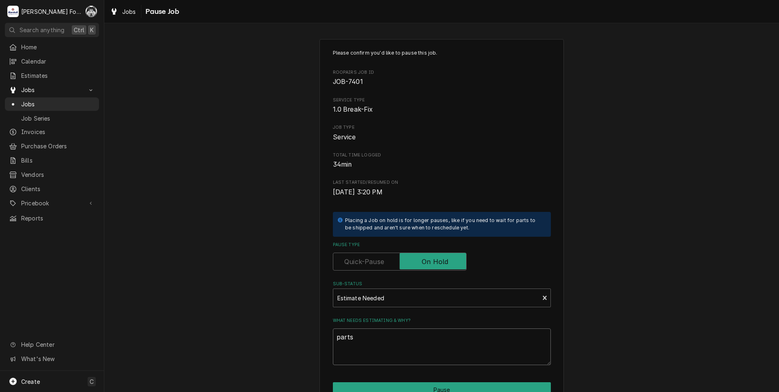
type textarea "x"
type textarea "P"
type textarea "x"
type textarea "PA"
type textarea "x"
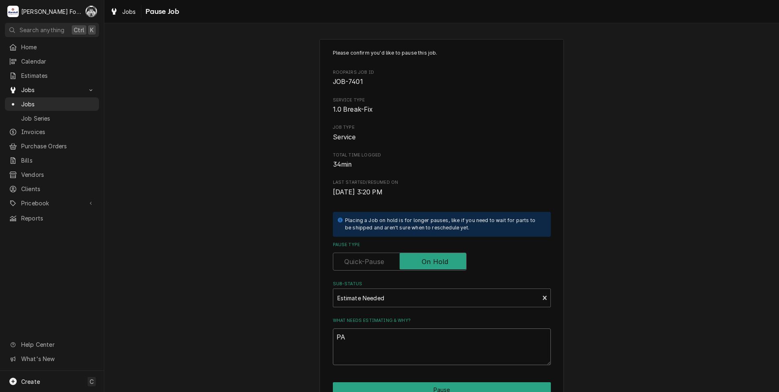
type textarea "PAR"
type textarea "x"
type textarea "PART"
type textarea "x"
type textarea "PARTS"
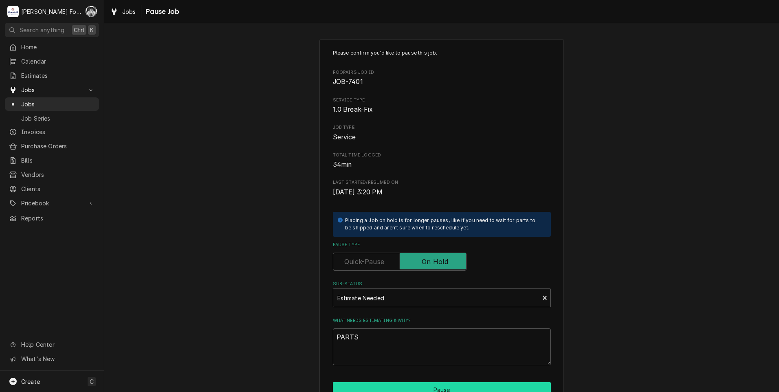
click at [366, 385] on button "Pause" at bounding box center [442, 389] width 218 height 15
type textarea "x"
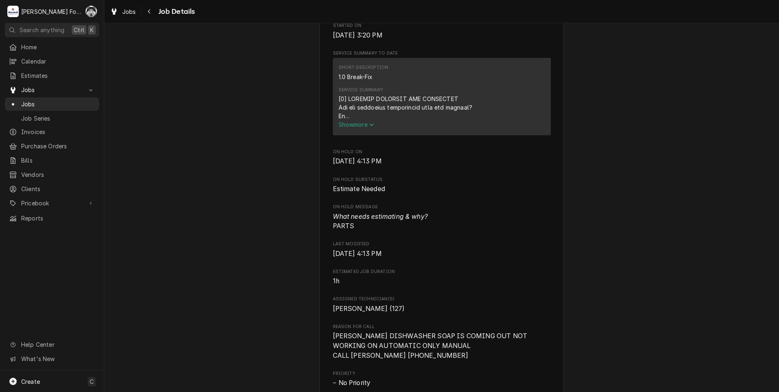
scroll to position [272, 0]
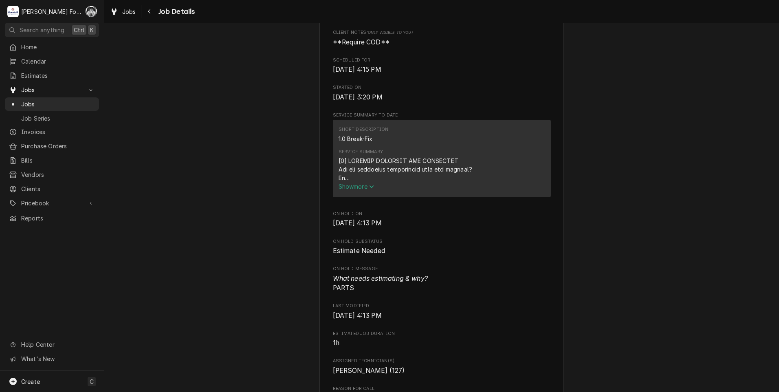
click at [356, 190] on span "Show more" at bounding box center [356, 186] width 36 height 7
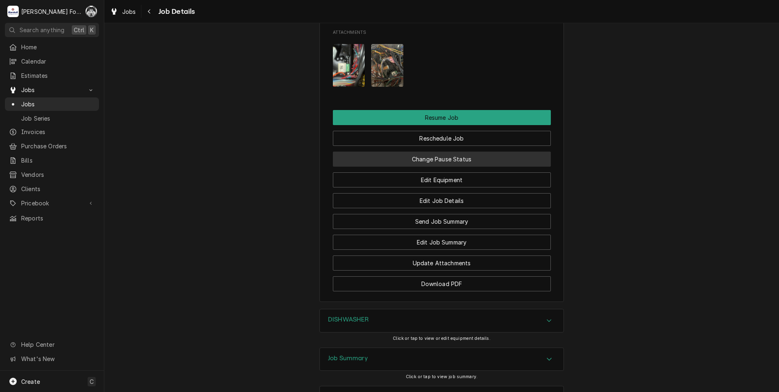
scroll to position [1154, 0]
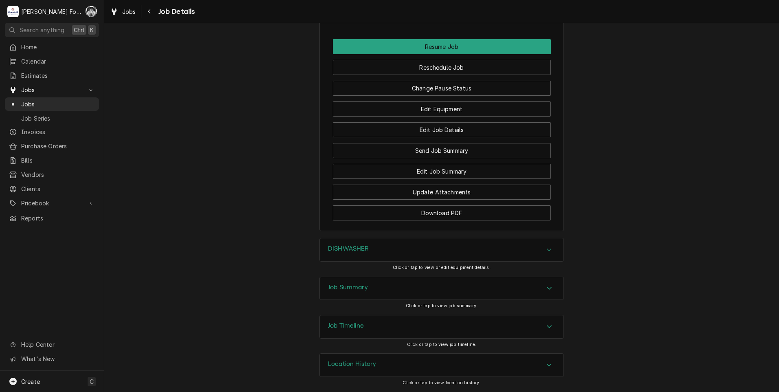
click at [370, 261] on div "DISHWASHER" at bounding box center [441, 249] width 243 height 23
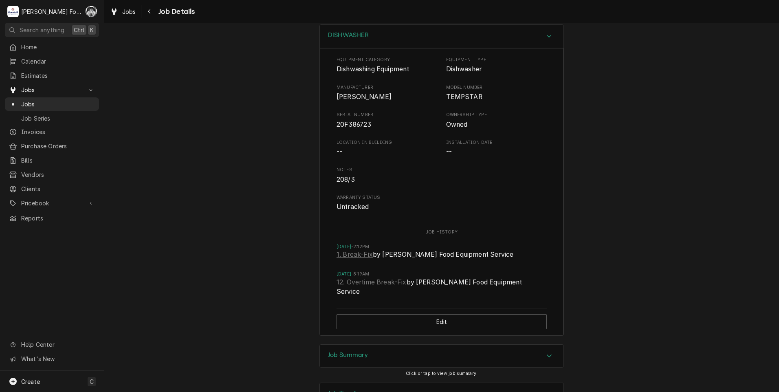
scroll to position [1433, 0]
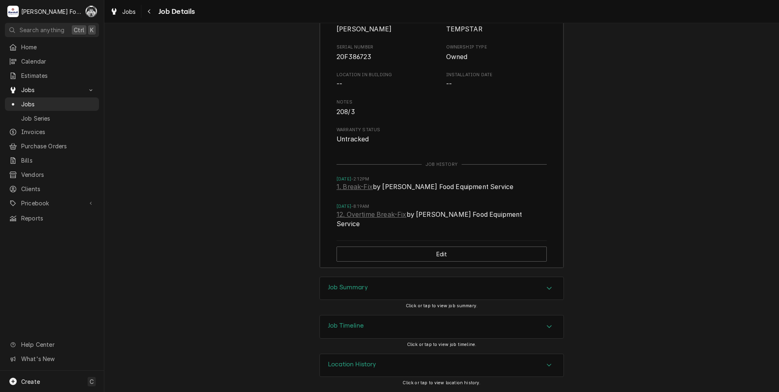
click at [365, 289] on div "Job Summary" at bounding box center [441, 288] width 243 height 23
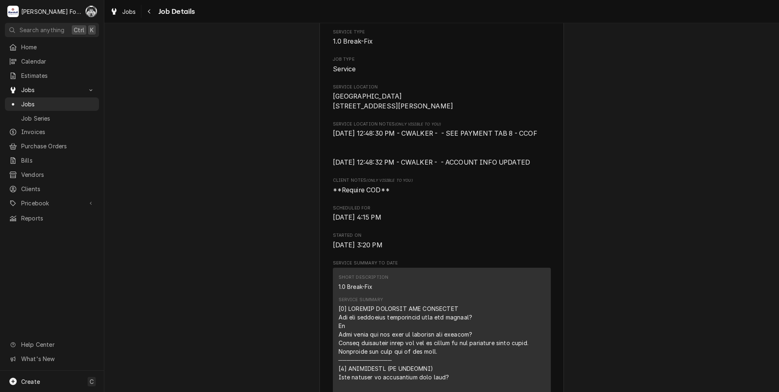
scroll to position [0, 0]
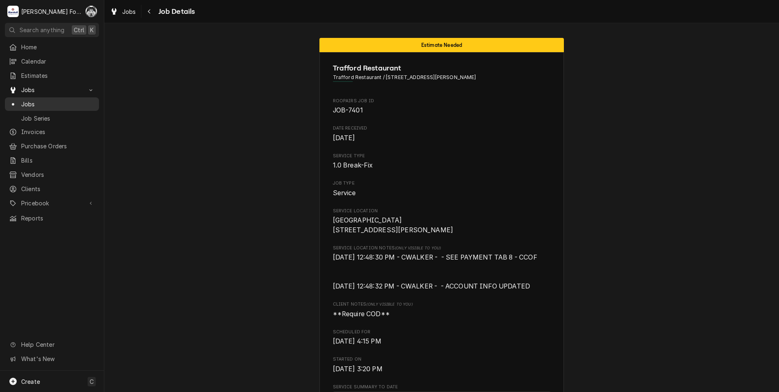
click at [26, 104] on span "Jobs" at bounding box center [58, 104] width 74 height 9
